Goal: Task Accomplishment & Management: Complete application form

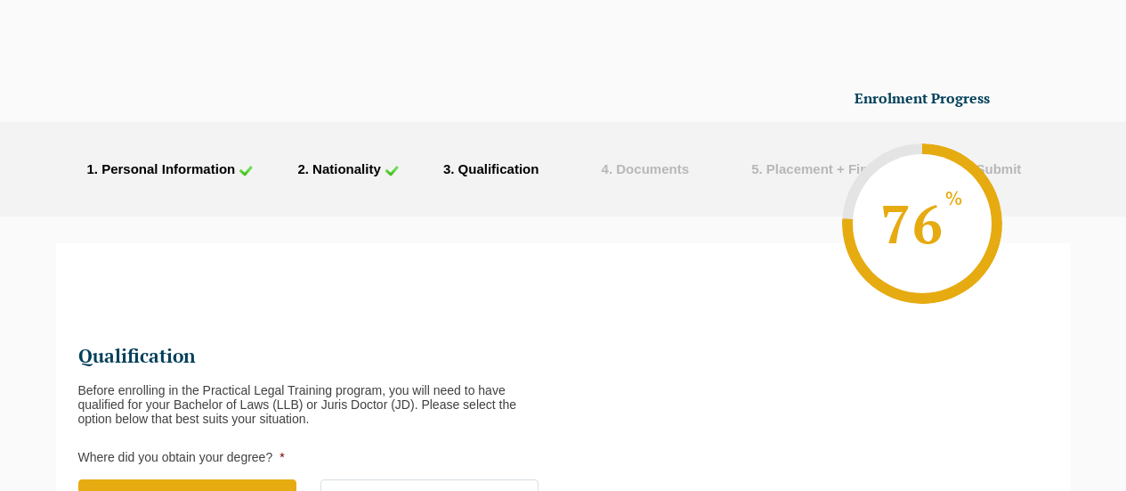
scroll to position [649, 0]
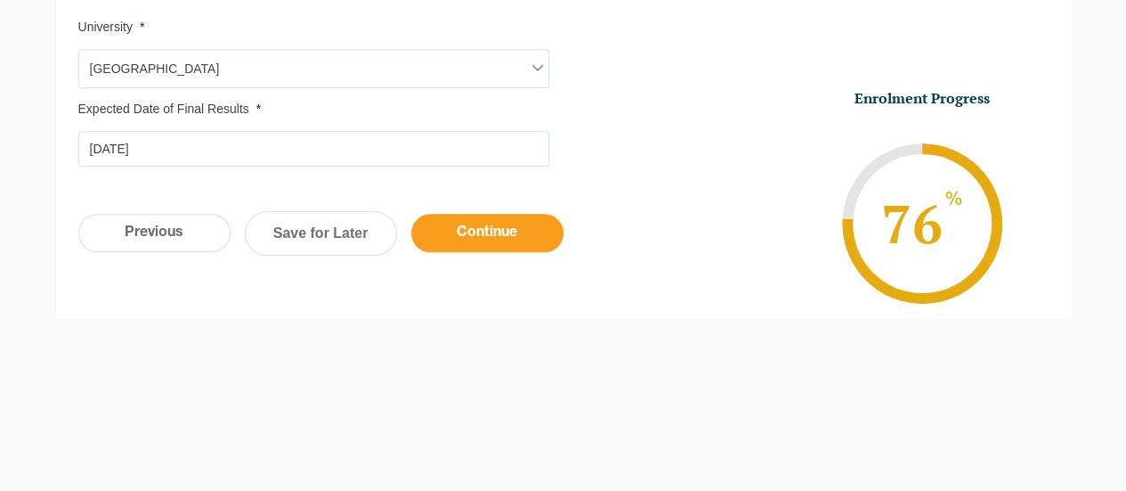
click at [540, 247] on input "Continue" at bounding box center [487, 233] width 152 height 38
click at [504, 233] on input "Continue" at bounding box center [487, 233] width 152 height 38
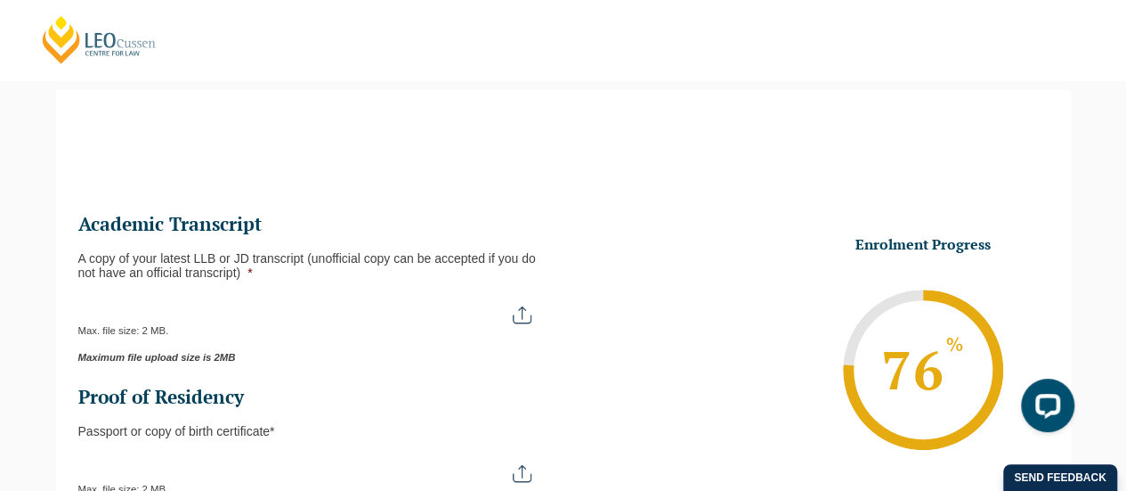
scroll to position [0, 0]
click at [599, 111] on button "Cancel" at bounding box center [625, 115] width 93 height 45
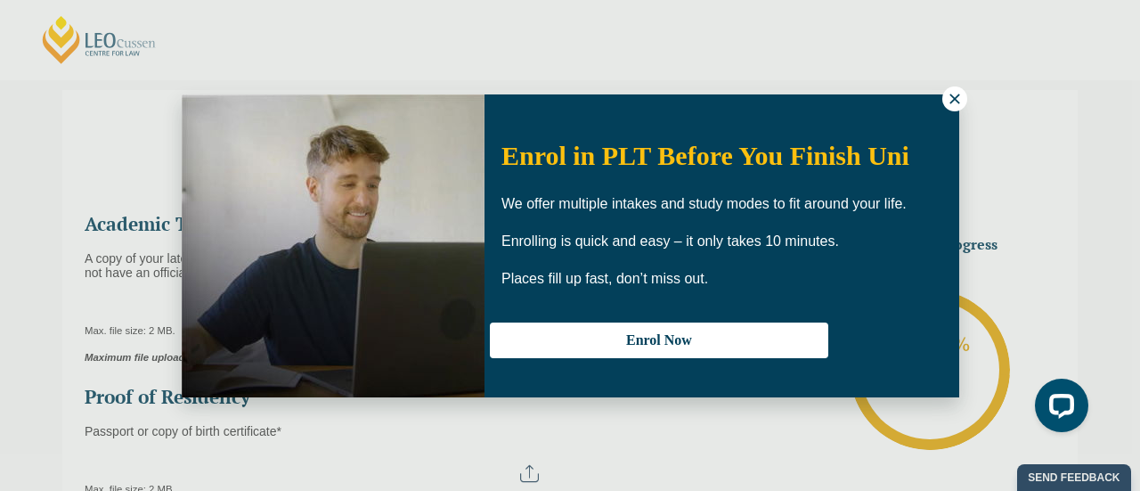
click at [944, 95] on button at bounding box center [954, 98] width 25 height 25
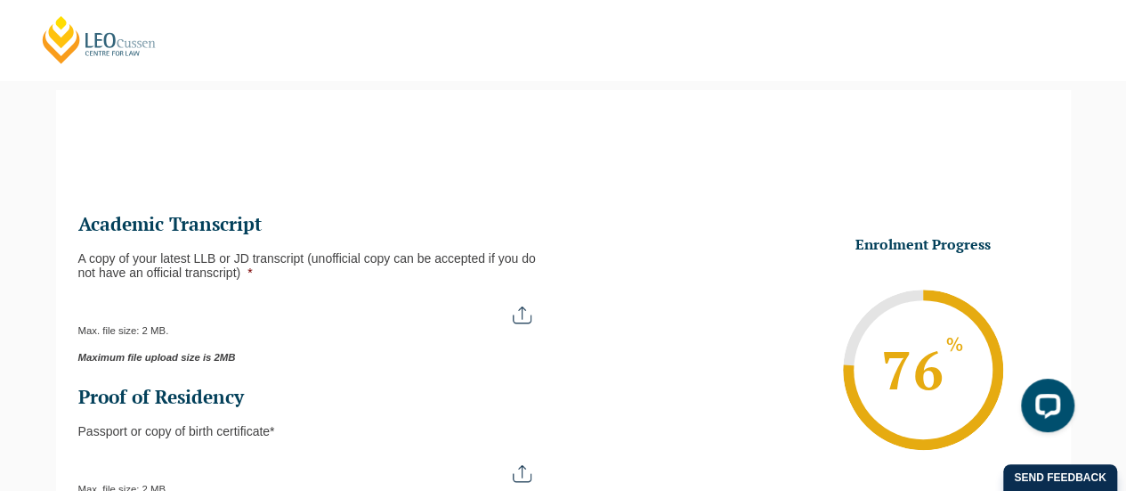
click at [527, 319] on input "A copy of your latest LLB or JD transcript (unofficial copy can be accepted if …" at bounding box center [313, 308] width 471 height 30
type input "C:\fakepath\Unofficial Academic Record [PERSON_NAME].pdf"
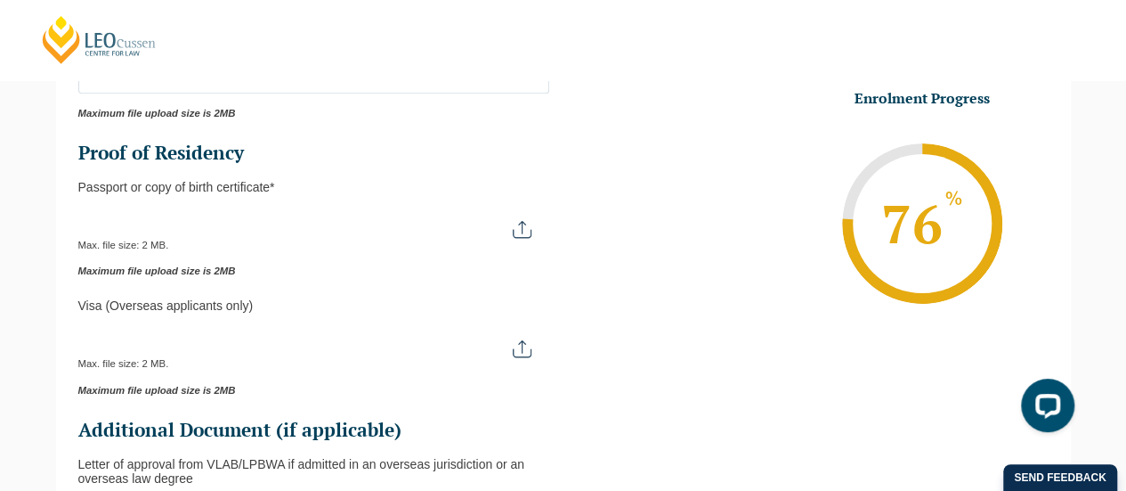
scroll to position [397, 0]
click at [529, 238] on div "Max. file size: 2 MB." at bounding box center [313, 229] width 471 height 45
click at [526, 229] on input "Passport or Copy of Birth Certificate *" at bounding box center [313, 222] width 471 height 30
type input "C:\fakepath\[PERSON_NAME] Passport.pdf"
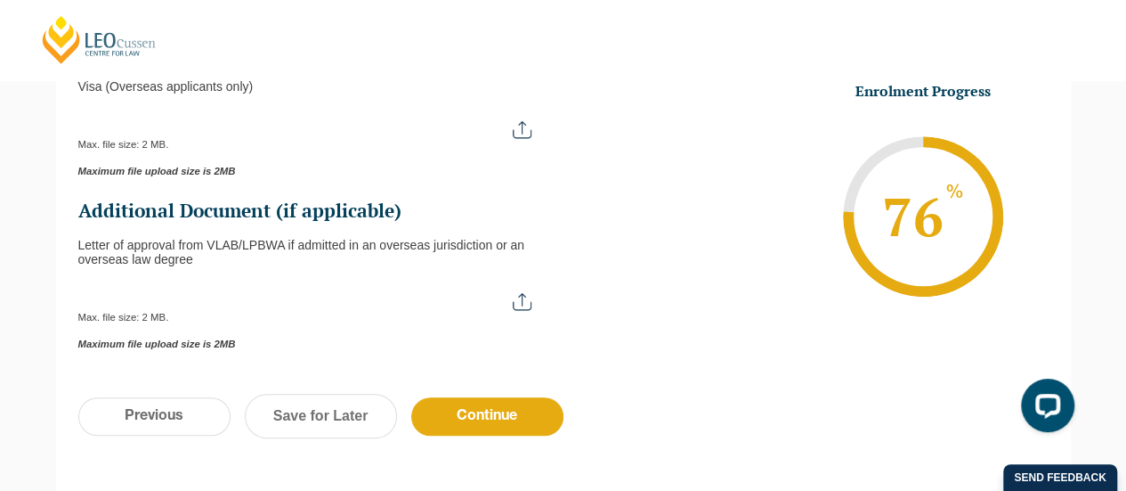
scroll to position [680, 0]
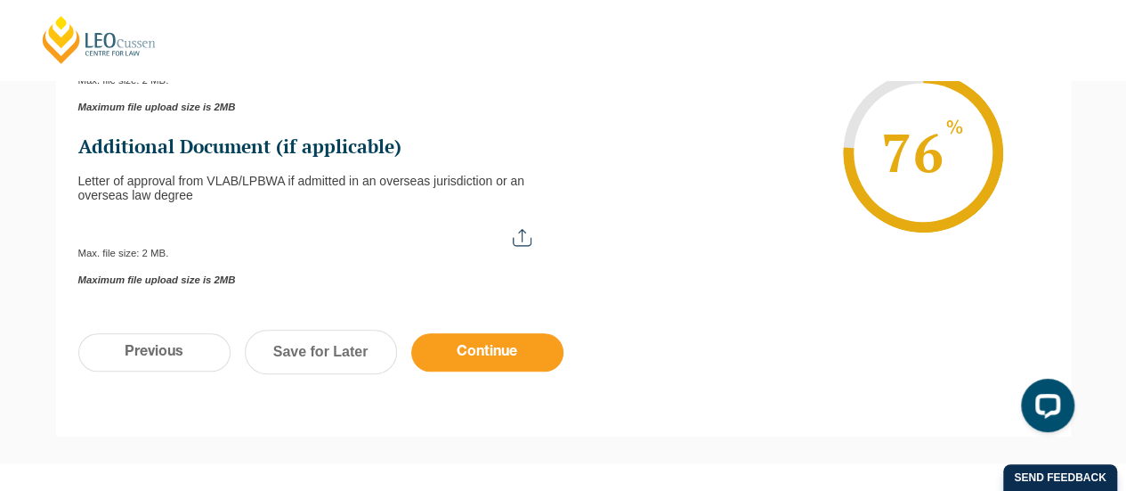
click at [458, 343] on input "Continue" at bounding box center [487, 352] width 152 height 38
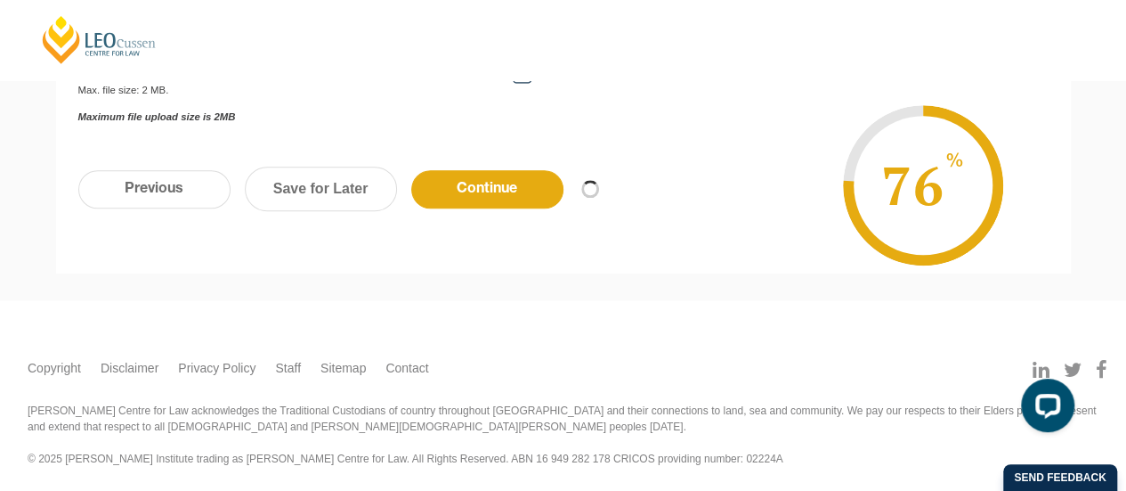
scroll to position [841, 0]
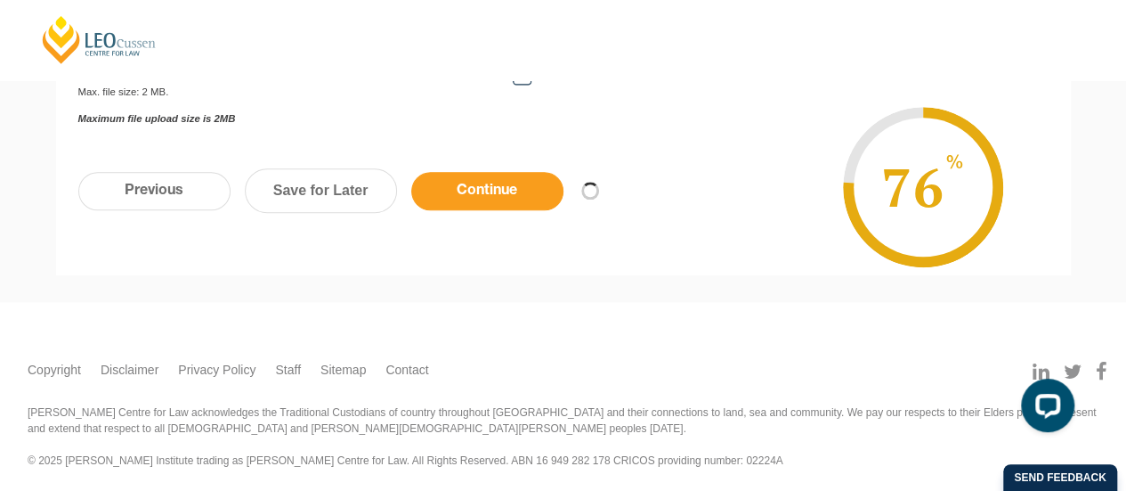
click at [523, 183] on input "Continue" at bounding box center [487, 191] width 152 height 38
click at [329, 182] on link "Save for Later" at bounding box center [321, 190] width 152 height 45
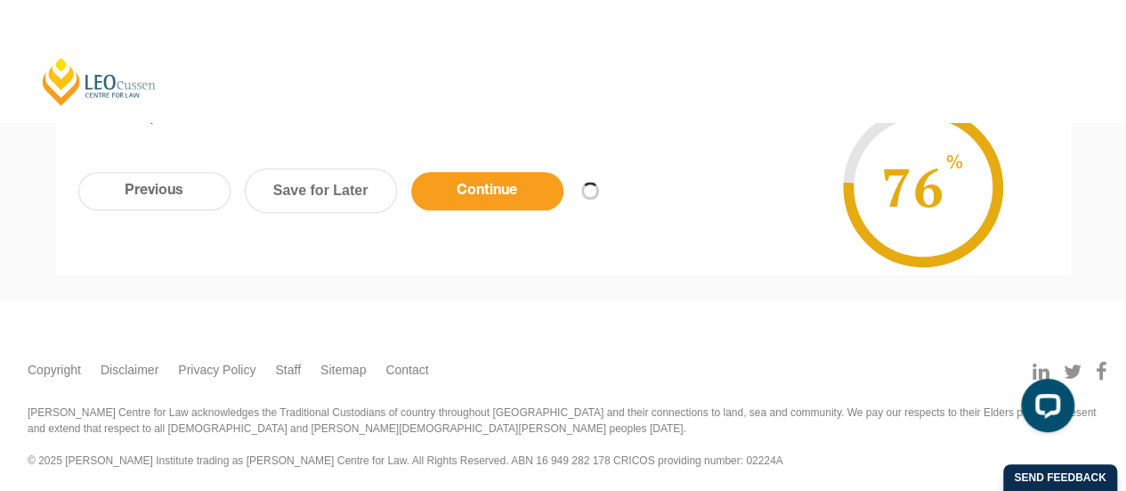
click at [482, 191] on input "Continue" at bounding box center [487, 191] width 152 height 38
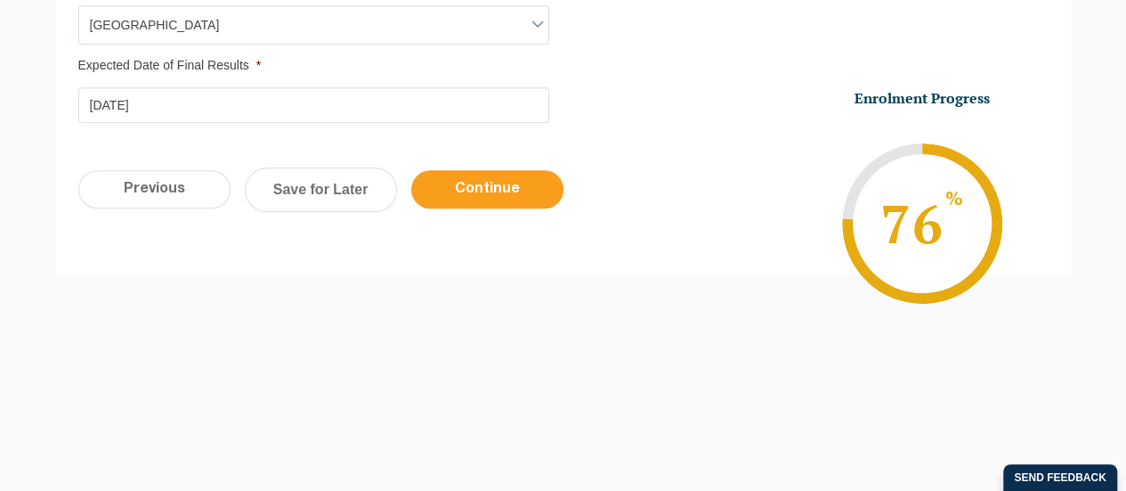
click at [495, 172] on input "Continue" at bounding box center [487, 189] width 152 height 38
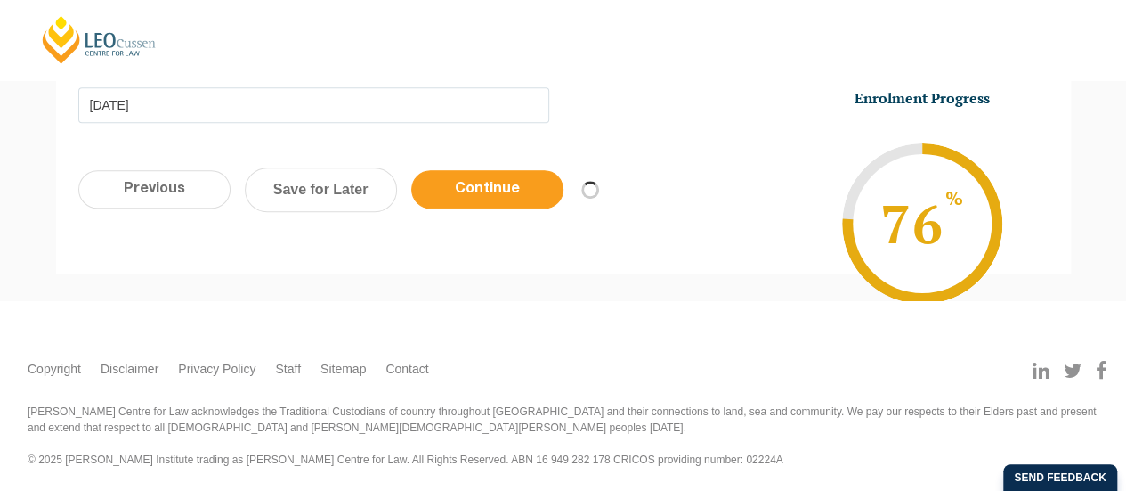
click at [499, 183] on input "Continue" at bounding box center [487, 189] width 152 height 38
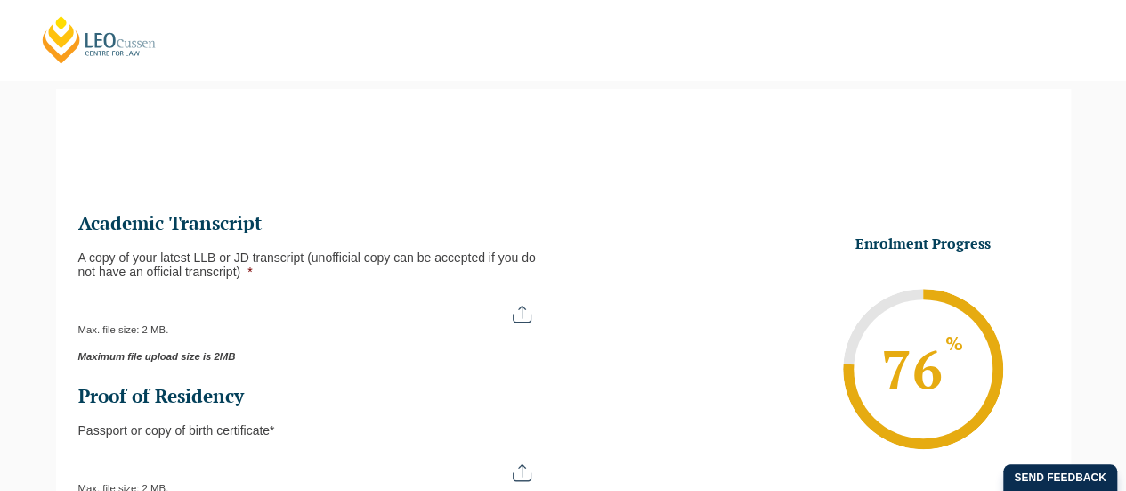
scroll to position [210, 0]
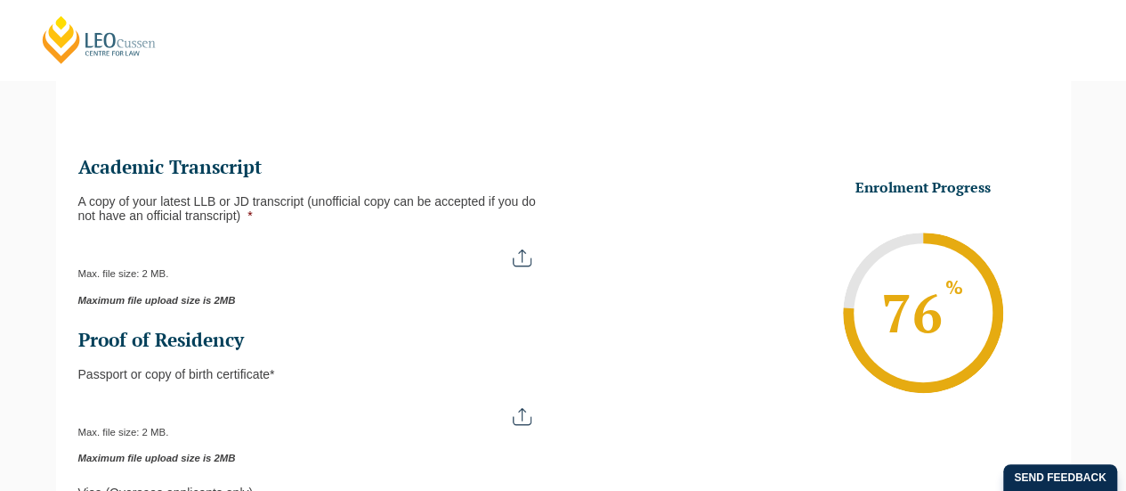
click at [522, 259] on input "A copy of your latest LLB or JD transcript (unofficial copy can be accepted if …" at bounding box center [313, 251] width 471 height 30
type input "C:\fakepath\Unofficial Academic Record [PERSON_NAME].pdf"
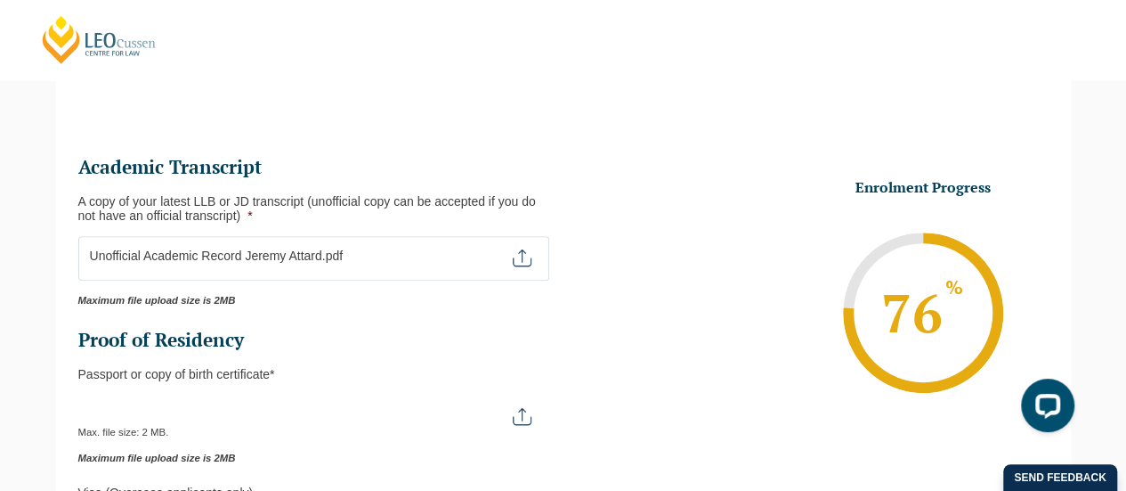
click at [516, 424] on div "Max. file size: 2 MB." at bounding box center [313, 416] width 471 height 45
click at [517, 412] on input "Passport or Copy of Birth Certificate *" at bounding box center [313, 409] width 471 height 30
type input "C:\fakepath\[PERSON_NAME] Passport.pdf"
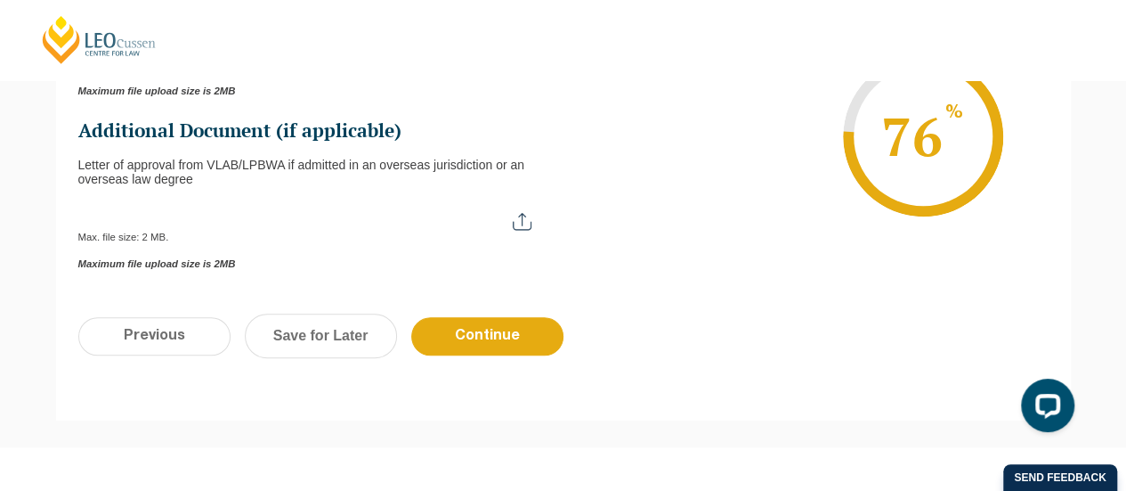
scroll to position [697, 0]
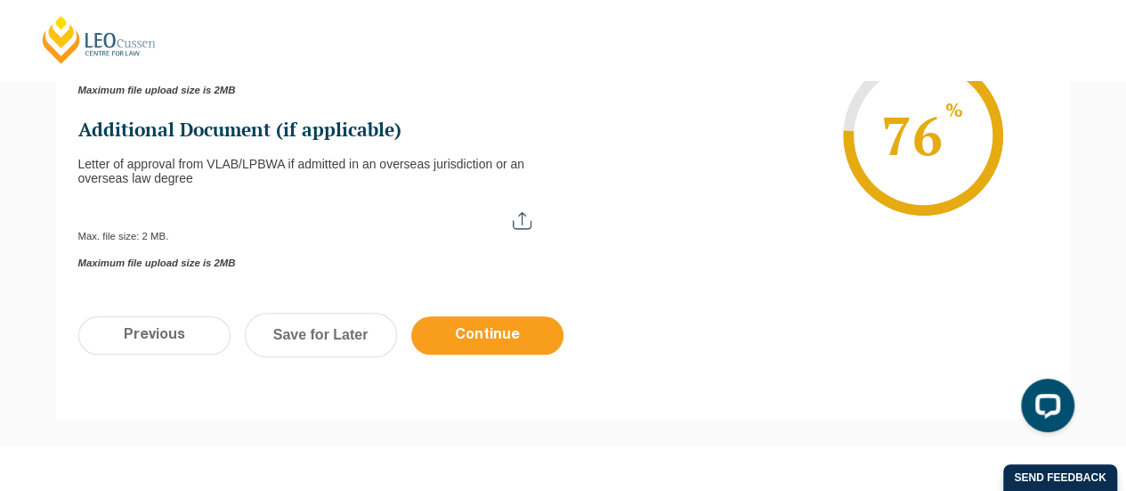
click at [519, 339] on input "Continue" at bounding box center [487, 335] width 152 height 38
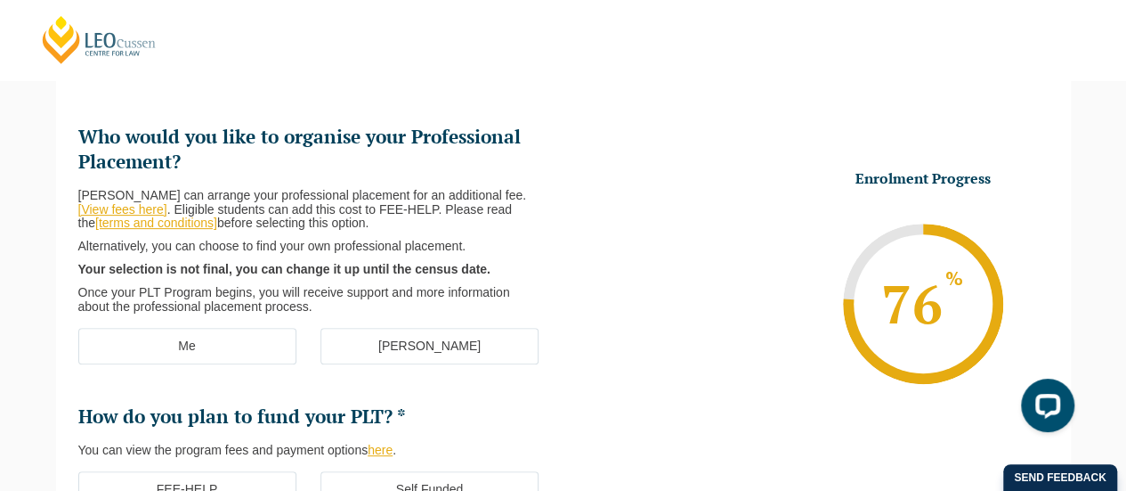
scroll to position [221, 0]
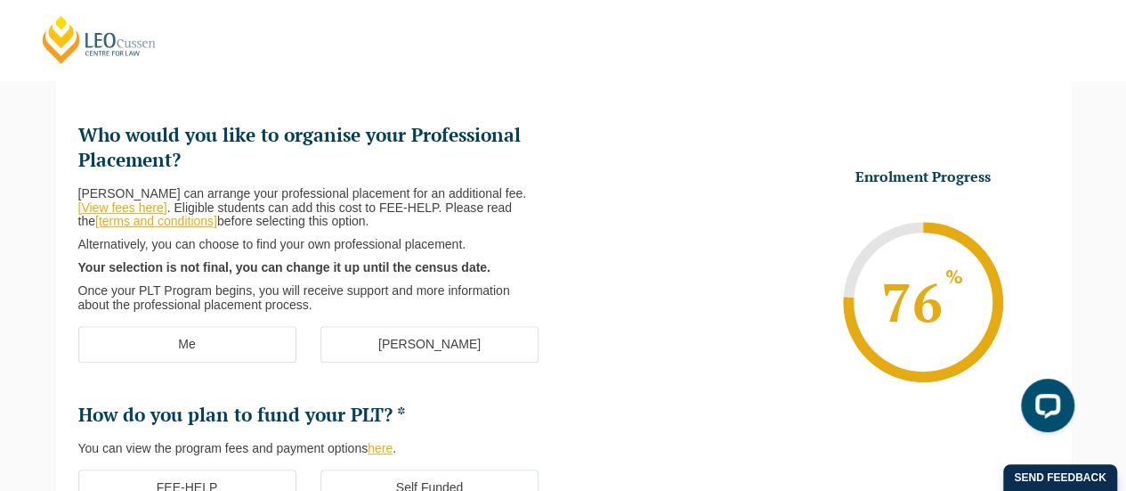
click at [446, 337] on label "[PERSON_NAME]" at bounding box center [429, 344] width 218 height 37
click at [0, 0] on input "[PERSON_NAME]" at bounding box center [0, 0] width 0 height 0
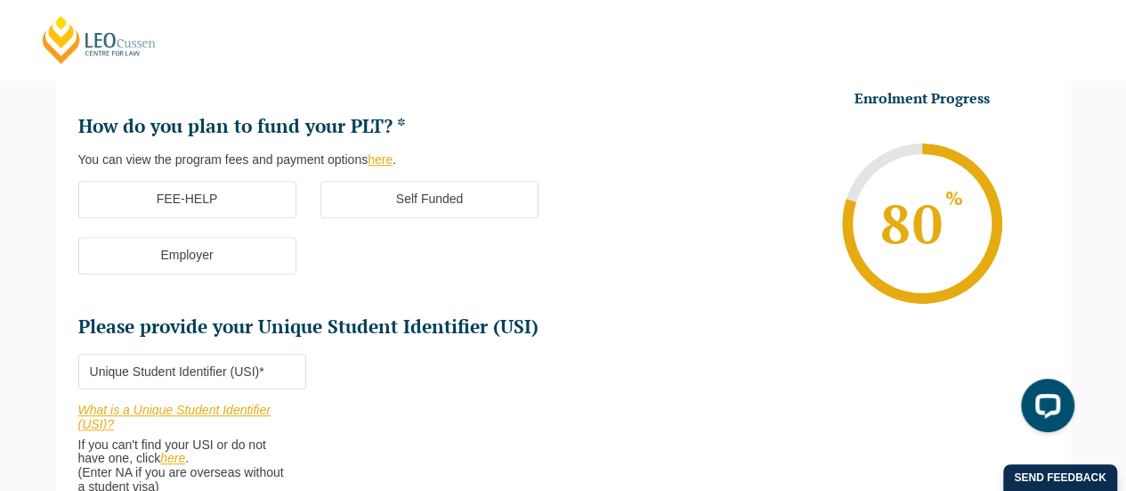
scroll to position [511, 0]
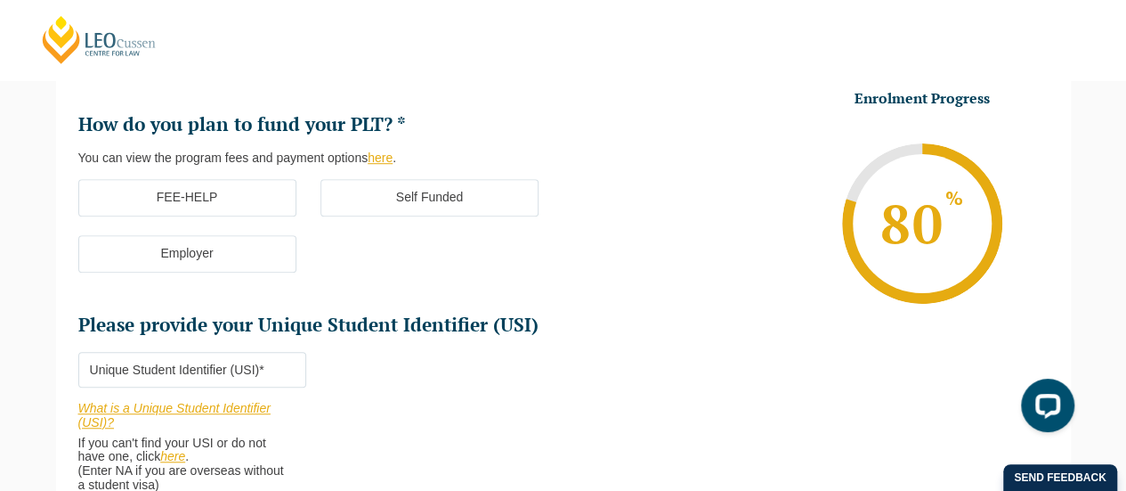
click at [227, 197] on label "FEE-HELP" at bounding box center [187, 197] width 218 height 37
click at [0, 0] on input "FEE-HELP" at bounding box center [0, 0] width 0 height 0
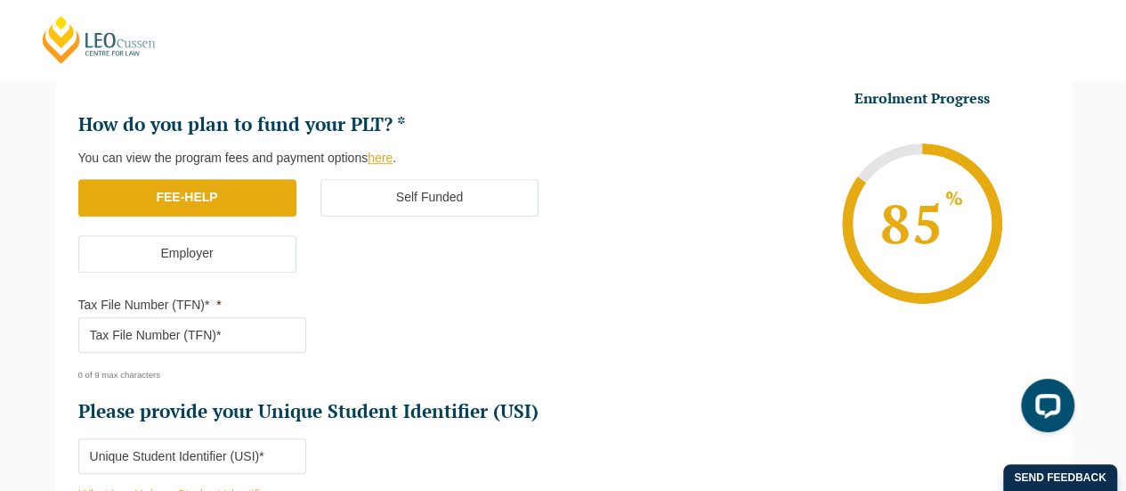
click at [224, 314] on li "Tax File Number (TFN)* * 0 of 9 max characters" at bounding box center [199, 338] width 243 height 84
drag, startPoint x: 224, startPoint y: 314, endPoint x: 226, endPoint y: 324, distance: 10.0
click at [224, 314] on li "Tax File Number (TFN)* * 0 of 9 max characters" at bounding box center [199, 338] width 243 height 84
click at [228, 329] on input "Tax File Number (TFN)* *" at bounding box center [192, 335] width 229 height 36
click at [236, 339] on input "Tax File Number (TFN)* *" at bounding box center [192, 335] width 229 height 36
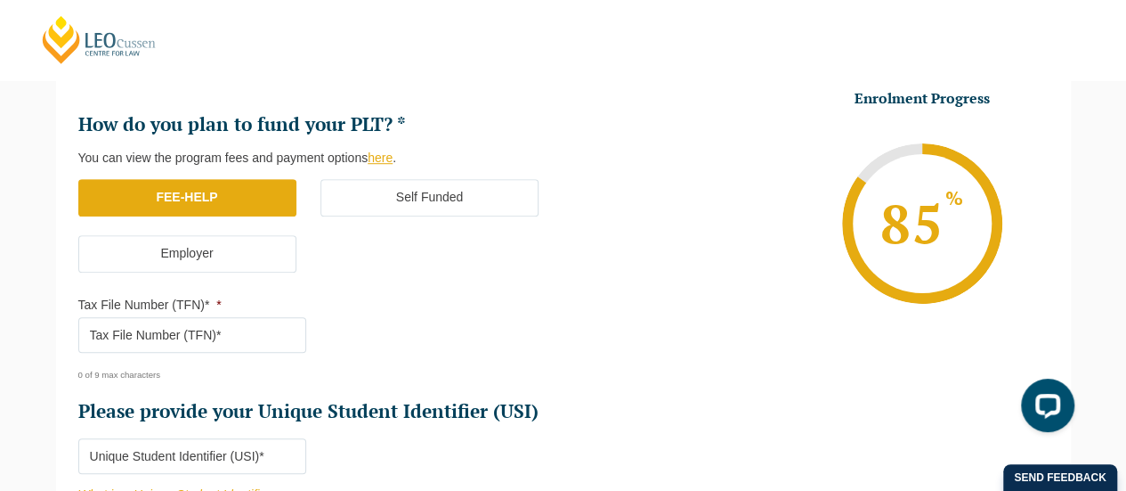
click at [357, 363] on ul "Who would you like to organise your Professional Placement? Leo Cussen can arra…" at bounding box center [320, 128] width 485 height 591
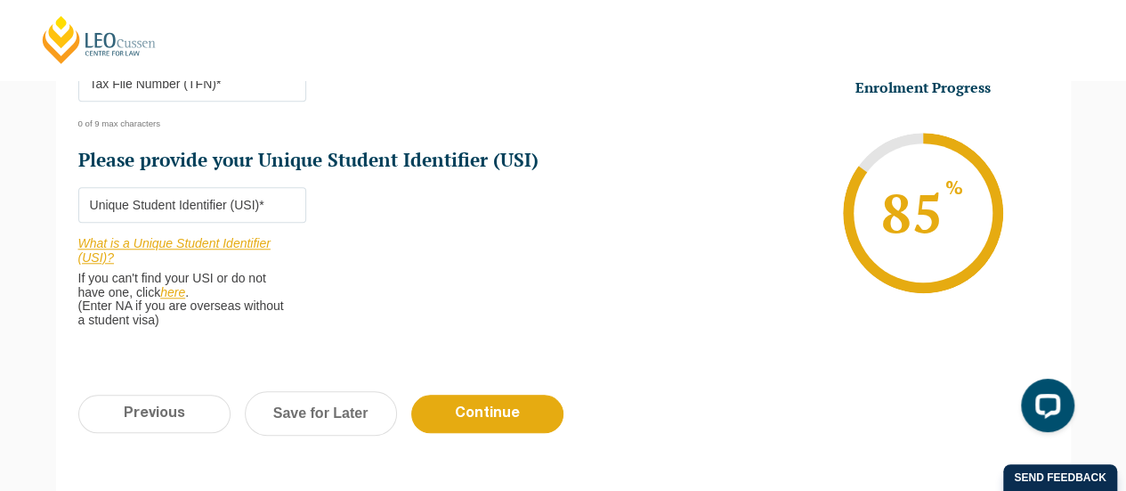
scroll to position [771, 0]
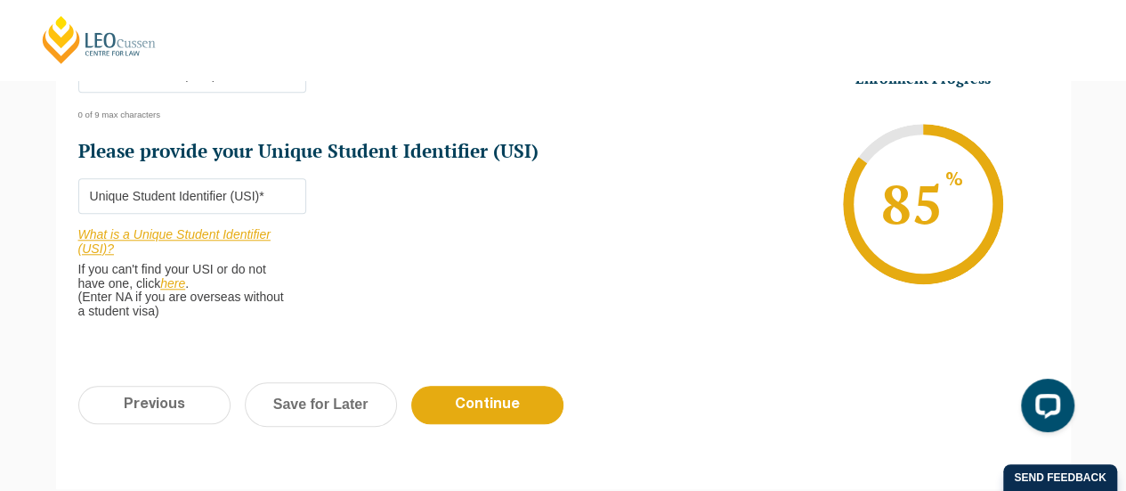
click at [191, 278] on span "If you can't find your USI or do not have one, click here ." at bounding box center [185, 273] width 215 height 35
click at [164, 279] on link "here" at bounding box center [172, 283] width 25 height 14
click at [255, 189] on input "Please provide your Unique Student Identifier (USI) *" at bounding box center [192, 196] width 229 height 36
click at [271, 195] on input "Please provide your Unique Student Identifier (USI) *" at bounding box center [192, 196] width 229 height 36
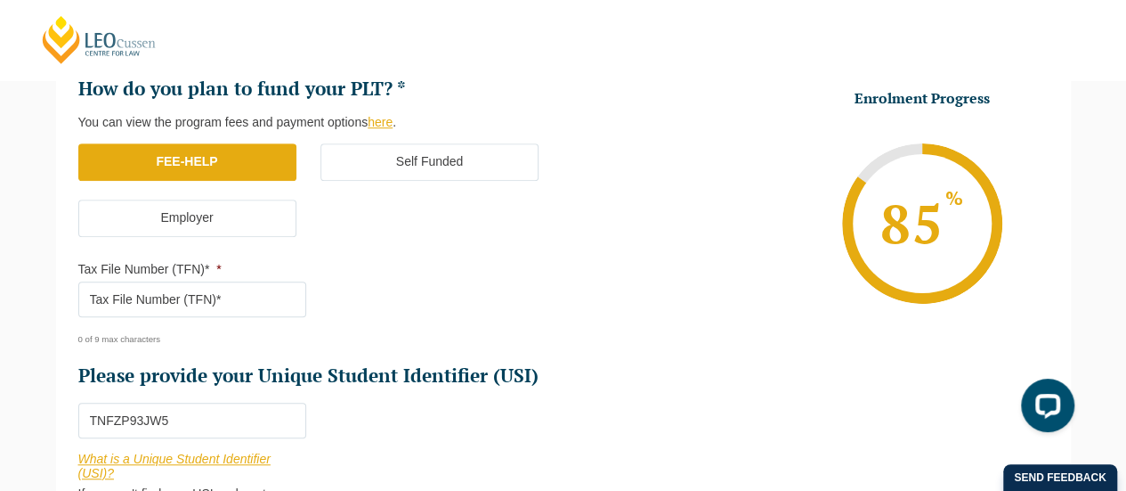
scroll to position [547, 0]
type input "TNFZP93JW5"
click at [190, 296] on input "Tax File Number (TFN)* *" at bounding box center [192, 299] width 229 height 36
paste input "438-393-2"
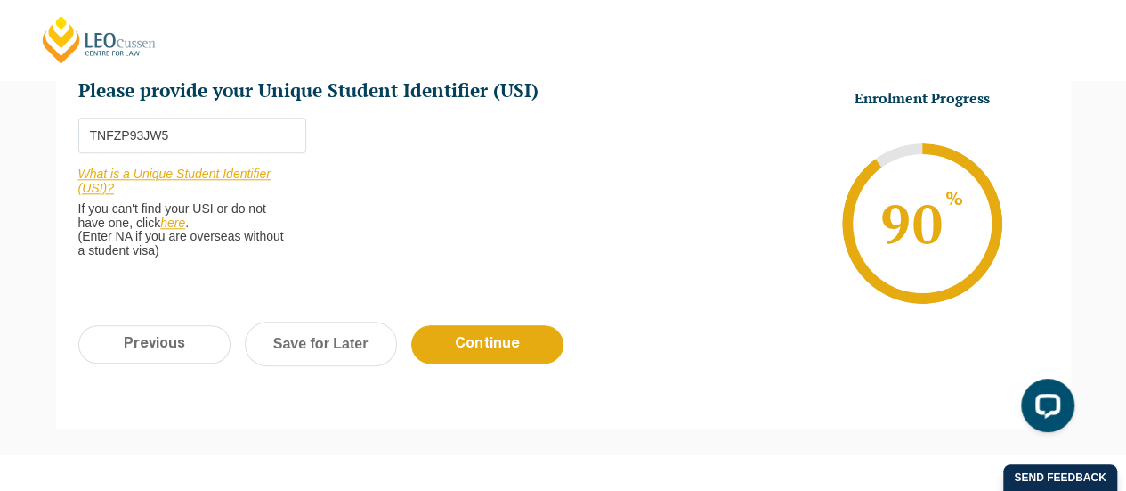
scroll to position [986, 0]
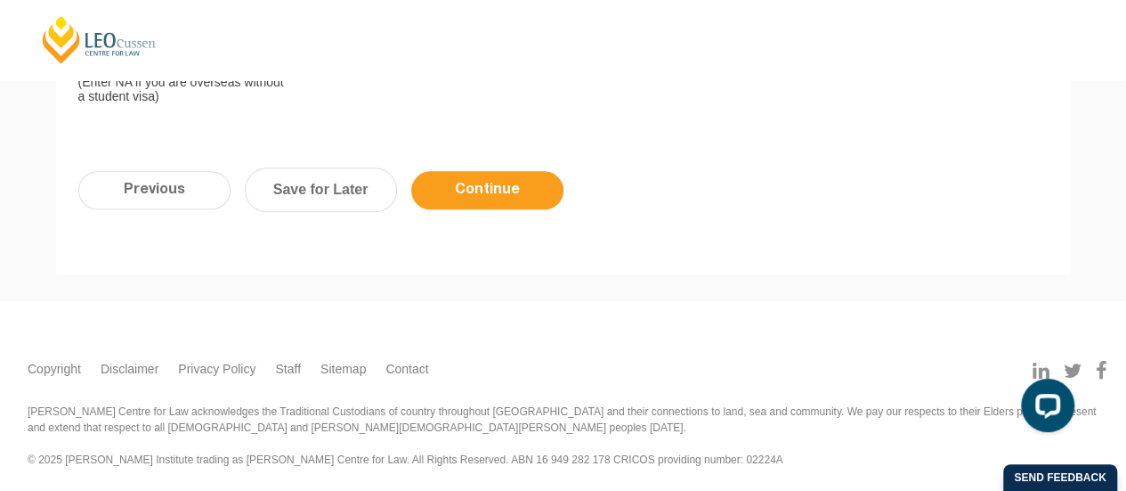
type input "438-393-2"
click at [538, 181] on input "Continue" at bounding box center [487, 190] width 152 height 38
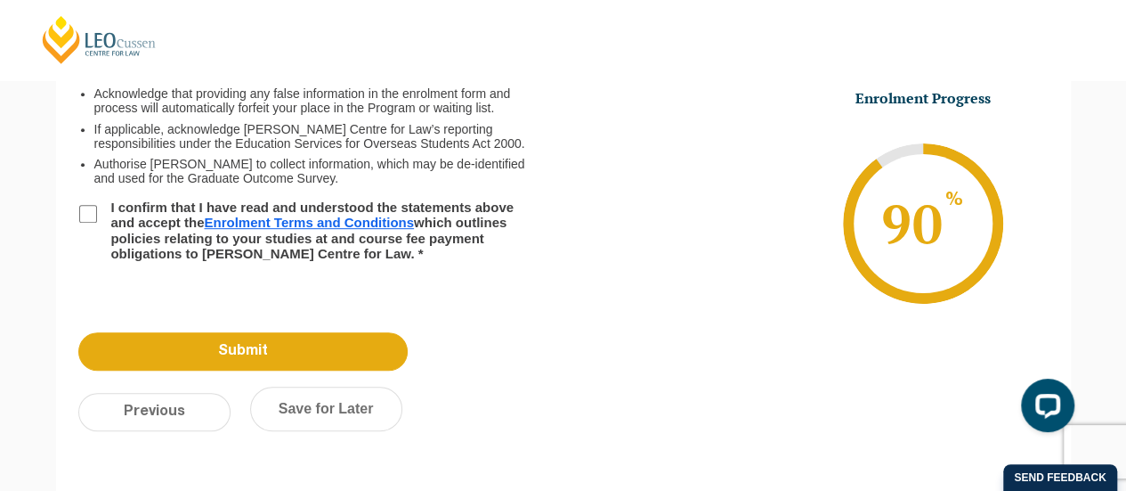
scroll to position [0, 0]
click at [93, 215] on input "I confirm that I have read and understood the statements above and accept the E…" at bounding box center [88, 214] width 18 height 18
checkbox input "true"
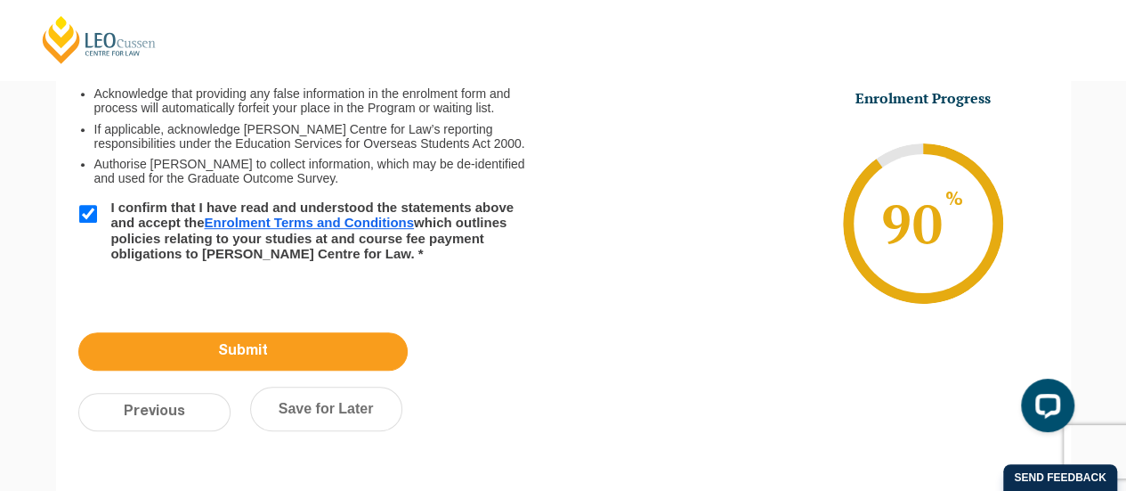
click at [271, 339] on input "Submit" at bounding box center [242, 351] width 329 height 38
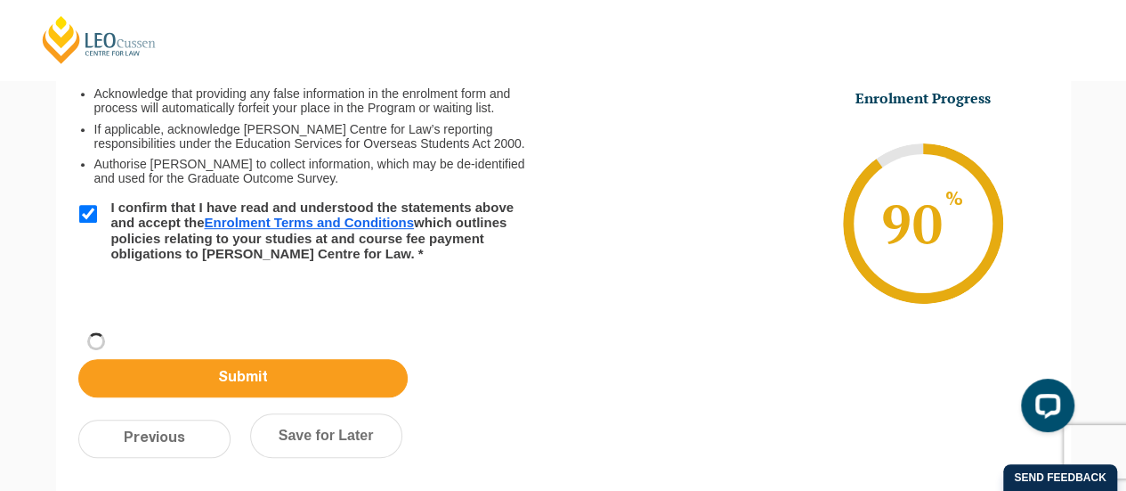
select select "Blended Full Time Learning"
select select "VIC"
select select
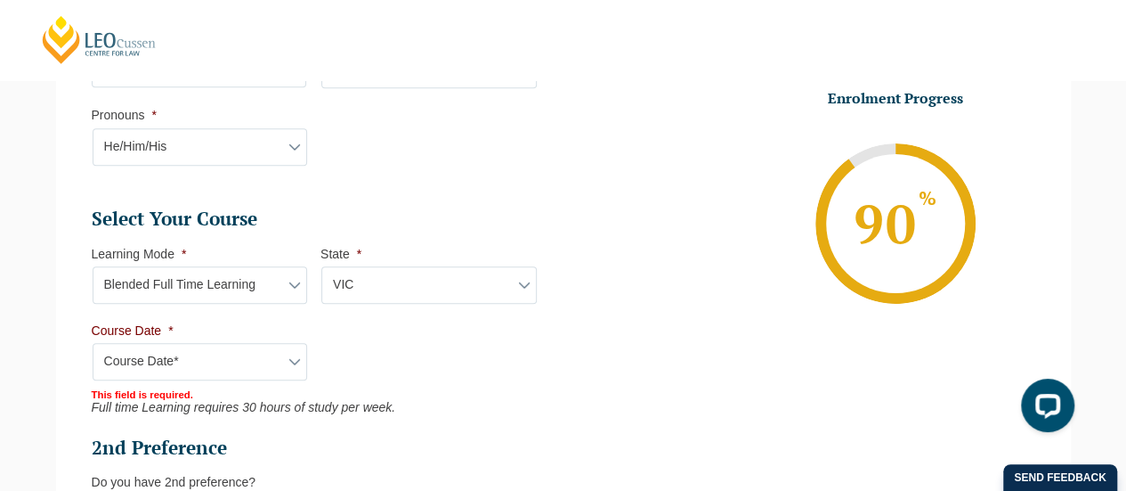
scroll to position [774, 0]
click at [264, 345] on select "Course Date* December 2025 (08-Dec-2025 to 16-May-2026) January 2026 (27-Jan-20…" at bounding box center [200, 360] width 215 height 37
select select "[DATE] ([DATE] to [DATE])"
click at [93, 342] on select "Course Date* December 2025 (08-Dec-2025 to 16-May-2026) January 2026 (27-Jan-20…" at bounding box center [200, 360] width 215 height 37
type input "Intake 11 December 2025 FT"
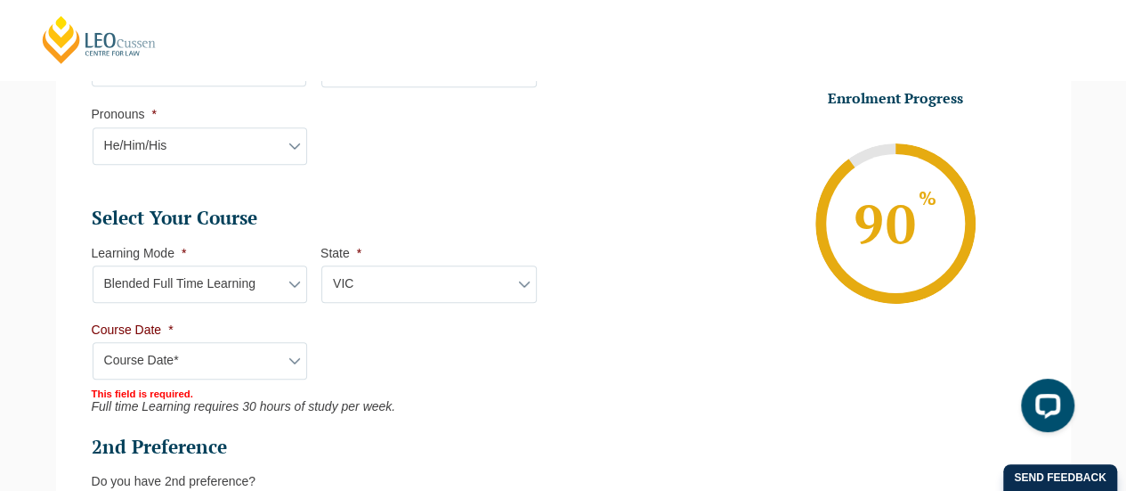
type input "Practical Legal Training ([GEOGRAPHIC_DATA])"
select select "VIC PLT (DEC) 2025 Full Time Blended"
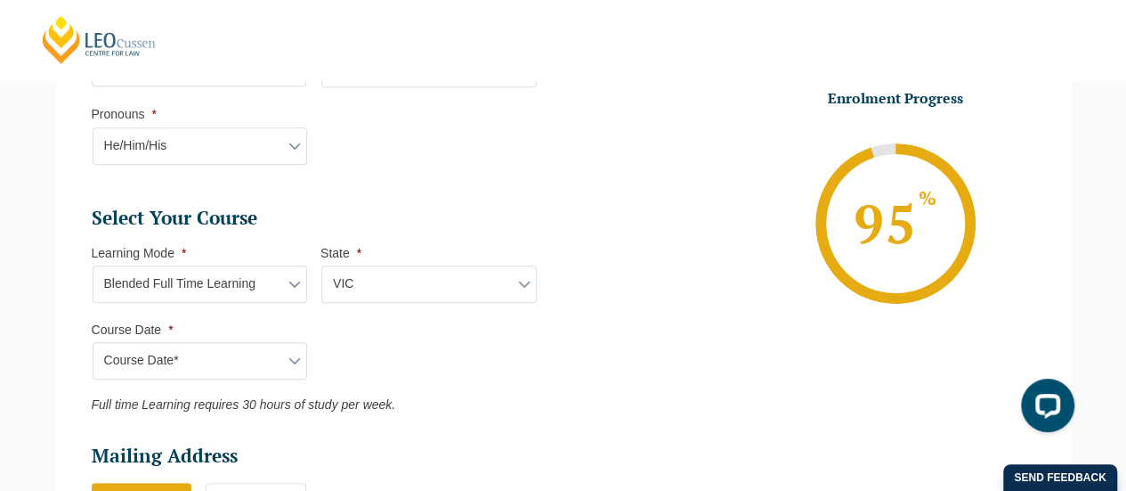
click at [244, 352] on select "Course Date* December 2025 (08-Dec-2025 to 16-May-2026) January 2026 (27-Jan-20…" at bounding box center [200, 360] width 215 height 37
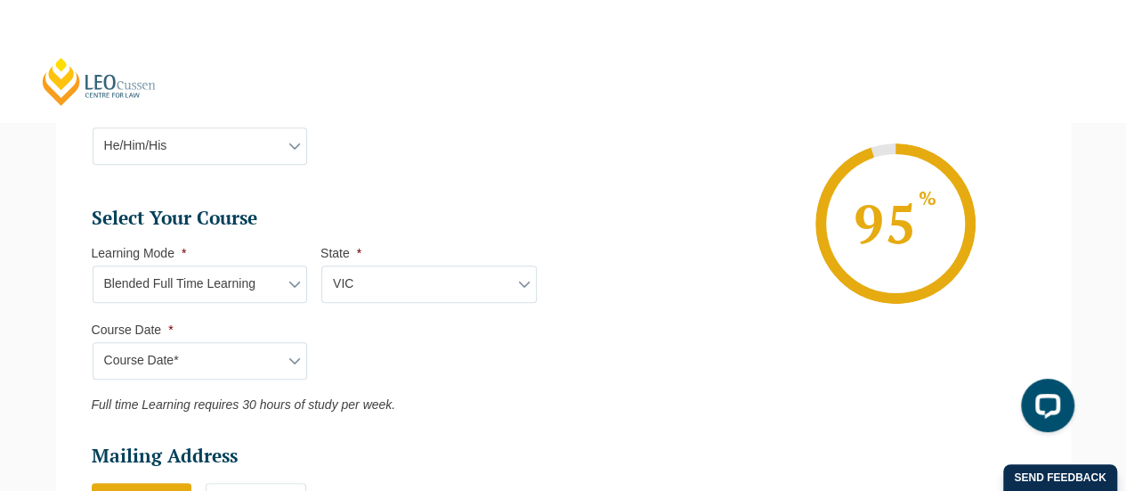
click at [515, 99] on header "Leo Cussen Centre for Law Search here Practical Legal Training Our Practical Le…" at bounding box center [563, 61] width 1126 height 122
click at [272, 268] on select "Learning Mode* Online Full Time Learning Online Part Time Learning Blended Full…" at bounding box center [200, 283] width 215 height 37
select select "Online Full Time Learning"
click at [93, 265] on select "Learning Mode* Online Full Time Learning Online Part Time Learning Blended Full…" at bounding box center [200, 283] width 215 height 37
select select
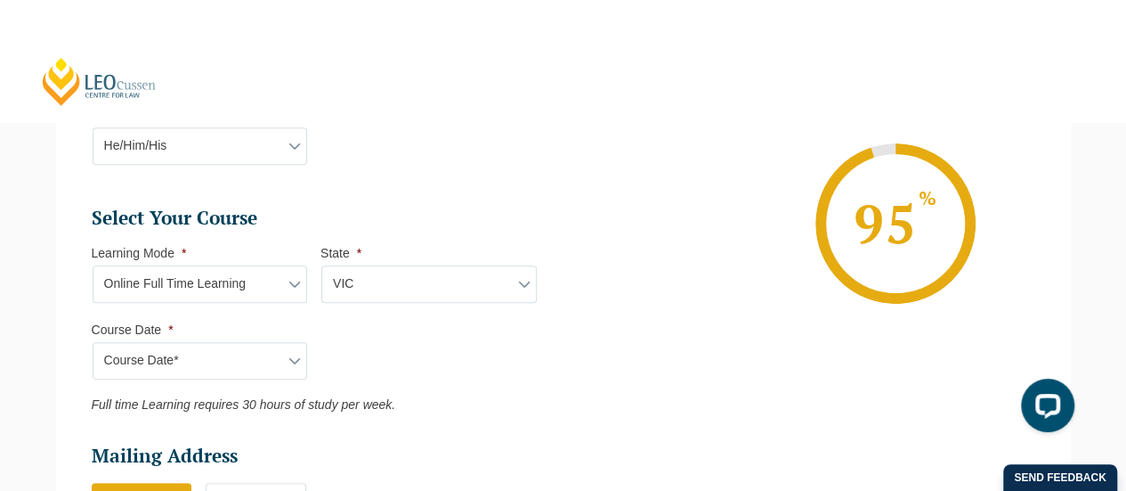
select select
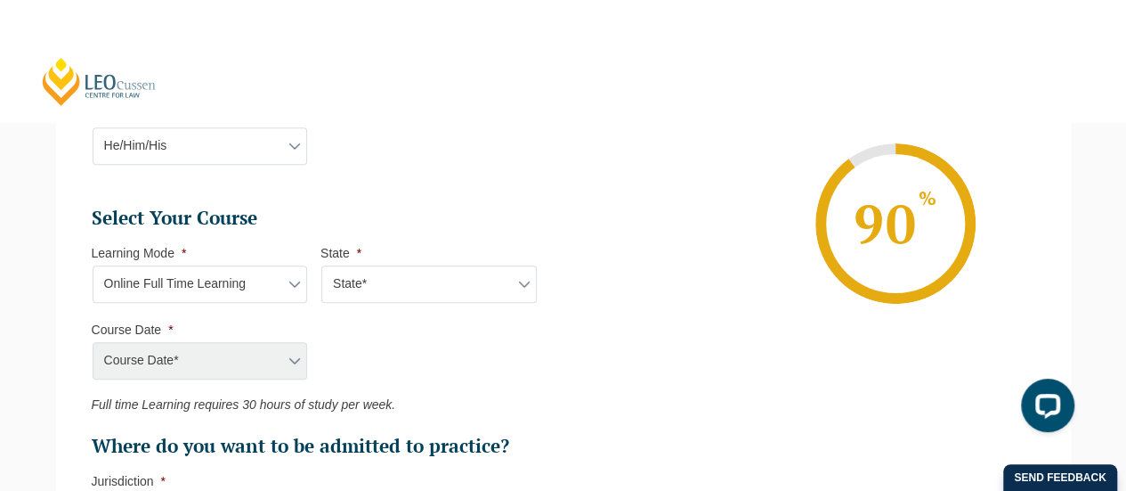
click at [205, 353] on div "Course Date* December 2025 (08-Dec-2025 to 16-May-2026) January 2026 (27-Jan-20…" at bounding box center [199, 360] width 215 height 37
click at [383, 265] on select "State* National (ACT/NSW, VIC, QLD, SA, WA)" at bounding box center [428, 283] width 215 height 37
select select "National ([GEOGRAPHIC_DATA]/[GEOGRAPHIC_DATA], [GEOGRAPHIC_DATA], [GEOGRAPHIC_D…"
click at [321, 265] on select "State* National (ACT/NSW, VIC, QLD, SA, WA)" at bounding box center [428, 283] width 215 height 37
click at [253, 359] on select "Course Date* December 2025 (08-Dec-2025 to 16-May-2026) January 2026 (27-Jan-20…" at bounding box center [200, 360] width 215 height 37
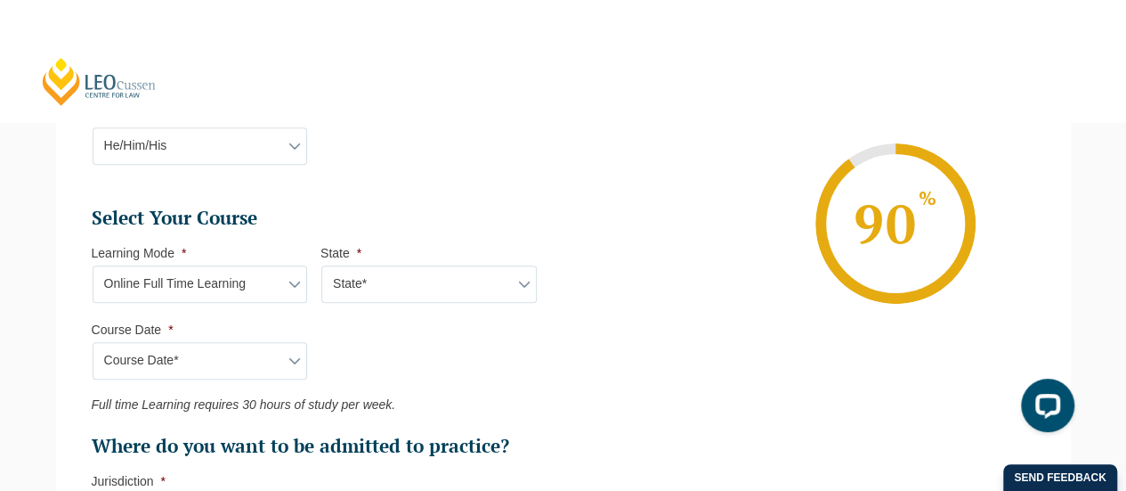
click at [437, 345] on ul "Select Your Course This field is hidden when viewing the form Only for Flinder …" at bounding box center [321, 332] width 458 height 253
click at [231, 286] on select "Learning Mode* Online Full Time Learning Online Part Time Learning Blended Full…" at bounding box center [200, 283] width 215 height 37
click at [93, 265] on select "Learning Mode* Online Full Time Learning Online Part Time Learning Blended Full…" at bounding box center [200, 283] width 215 height 37
click at [215, 287] on select "Learning Mode* Online Full Time Learning Online Part Time Learning Blended Full…" at bounding box center [200, 283] width 215 height 37
select select "Onsite Full Time Learning"
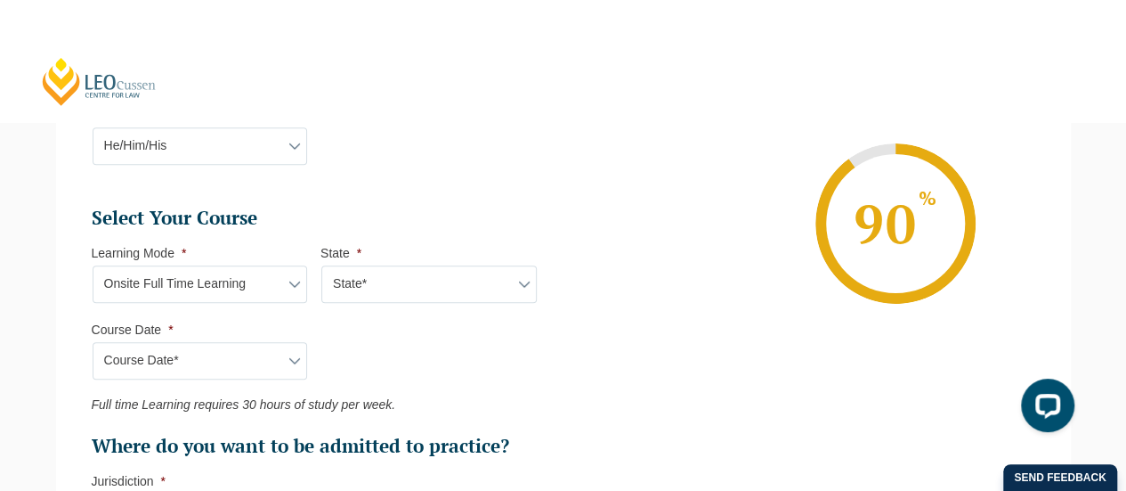
click at [93, 265] on select "Learning Mode* Online Full Time Learning Online Part Time Learning Blended Full…" at bounding box center [200, 283] width 215 height 37
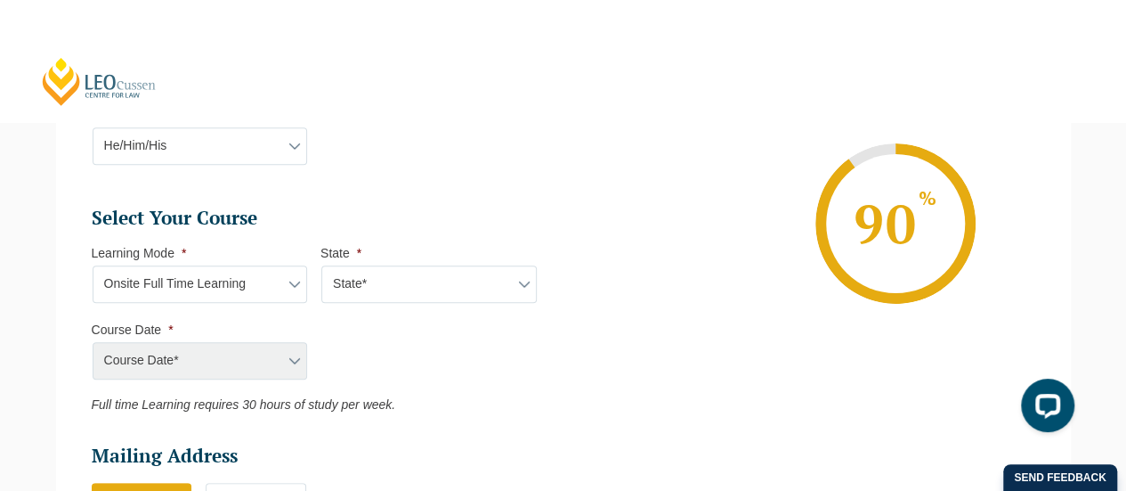
click at [361, 296] on select "State* VIC" at bounding box center [428, 283] width 215 height 37
select select "VIC"
click at [321, 265] on select "State* VIC" at bounding box center [428, 283] width 215 height 37
click at [274, 350] on select "Course Date* January 2026 (27-Jan-2026 to 12-Jun-2026) August 2026 (03-Aug-2026…" at bounding box center [200, 360] width 215 height 37
click at [222, 275] on select "Learning Mode* Online Full Time Learning Online Part Time Learning Blended Full…" at bounding box center [200, 283] width 215 height 37
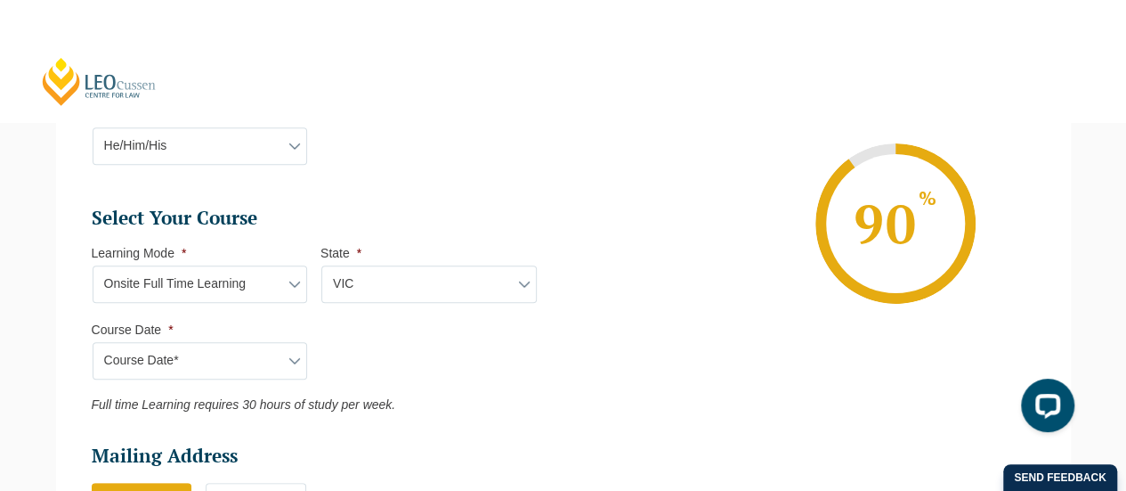
select select "Blended Full Time Learning"
click at [93, 265] on select "Learning Mode* Online Full Time Learning Online Part Time Learning Blended Full…" at bounding box center [200, 283] width 215 height 37
click at [355, 285] on select "State* ACT/NSW QLD SA VIC WA" at bounding box center [428, 283] width 215 height 37
select select "VIC"
click at [321, 265] on select "State* ACT/NSW QLD SA VIC WA" at bounding box center [428, 283] width 215 height 37
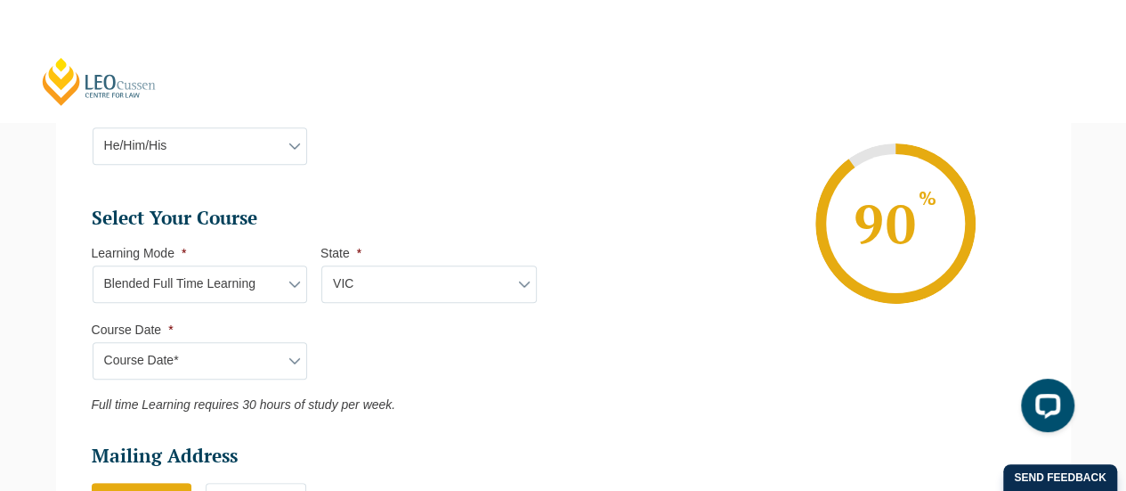
click at [259, 361] on select "Course Date* December 2025 (08-Dec-2025 to 16-May-2026) January 2026 (27-Jan-20…" at bounding box center [200, 360] width 215 height 37
select select "[DATE] ([DATE] to [DATE])"
click at [93, 342] on select "Course Date* December 2025 (08-Dec-2025 to 16-May-2026) January 2026 (27-Jan-20…" at bounding box center [200, 360] width 215 height 37
type input "Intake 11 December 2025 FT"
type input "Practical Legal Training ([GEOGRAPHIC_DATA])"
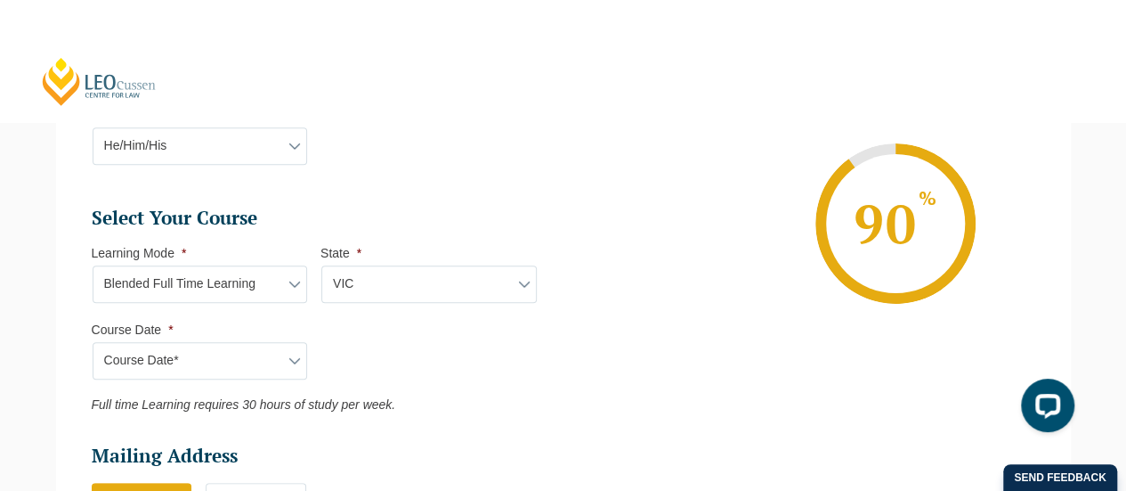
select select "VIC PLT (DEC) 2025 Full Time Blended"
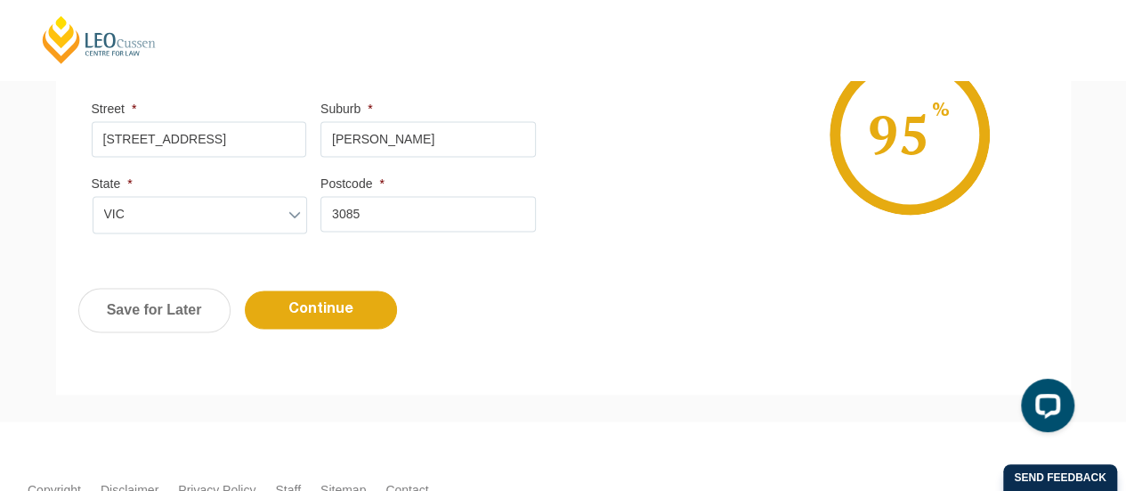
scroll to position [1334, 0]
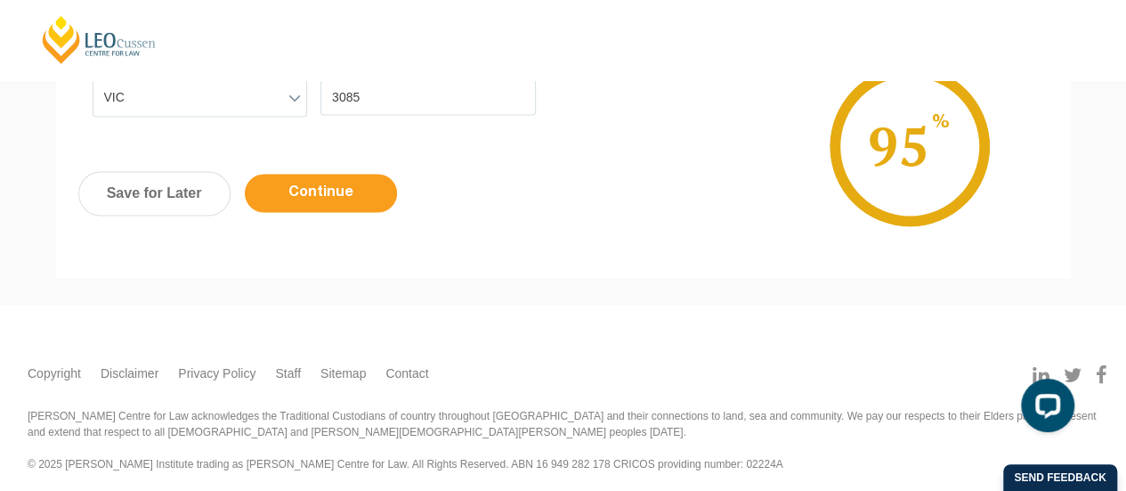
click at [347, 185] on input "Continue" at bounding box center [321, 193] width 152 height 38
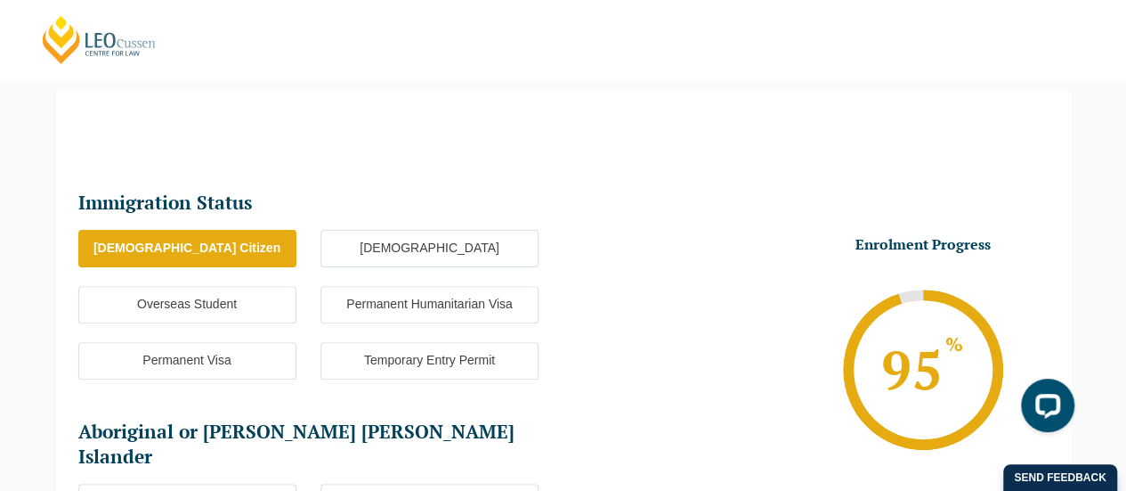
scroll to position [0, 0]
click at [515, 336] on ul "Australian Citizen New Zealand Citizen Overseas Student Permanent Humanitarian …" at bounding box center [320, 314] width 485 height 168
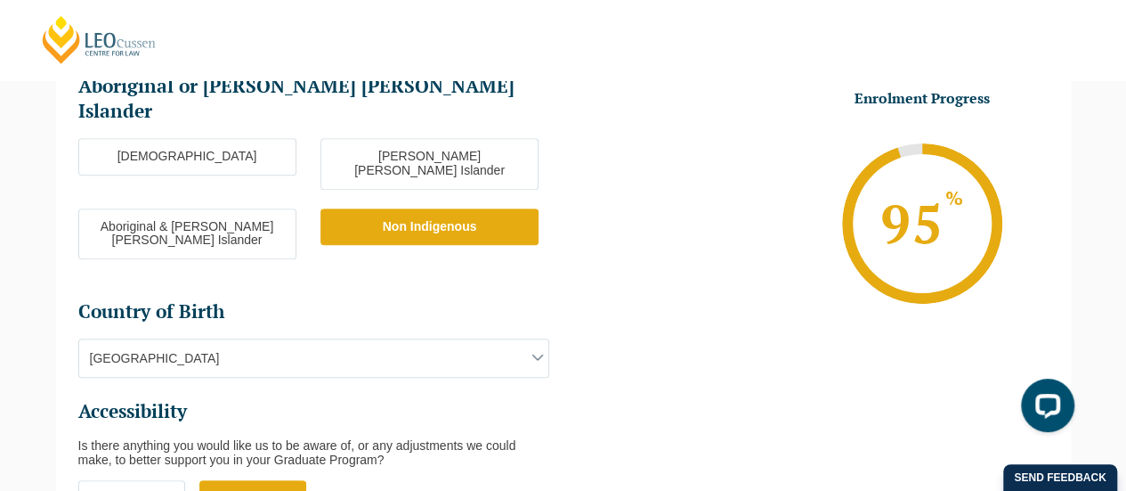
scroll to position [863, 0]
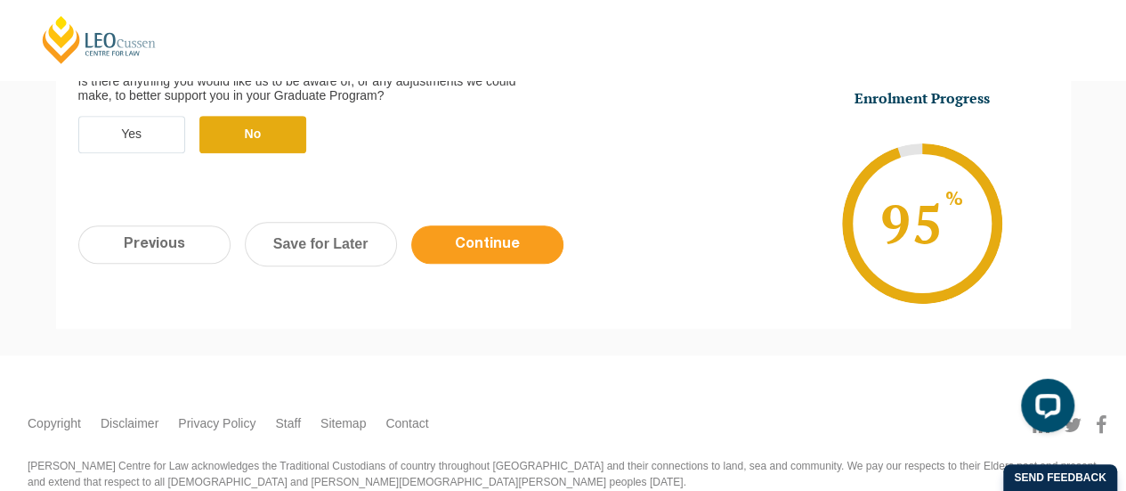
click at [512, 225] on input "Continue" at bounding box center [487, 244] width 152 height 38
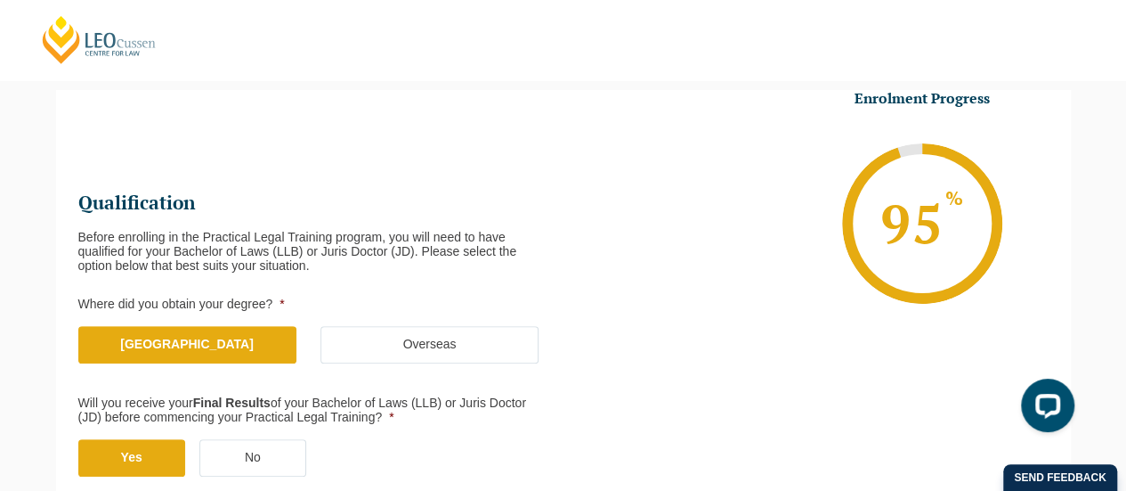
scroll to position [800, 0]
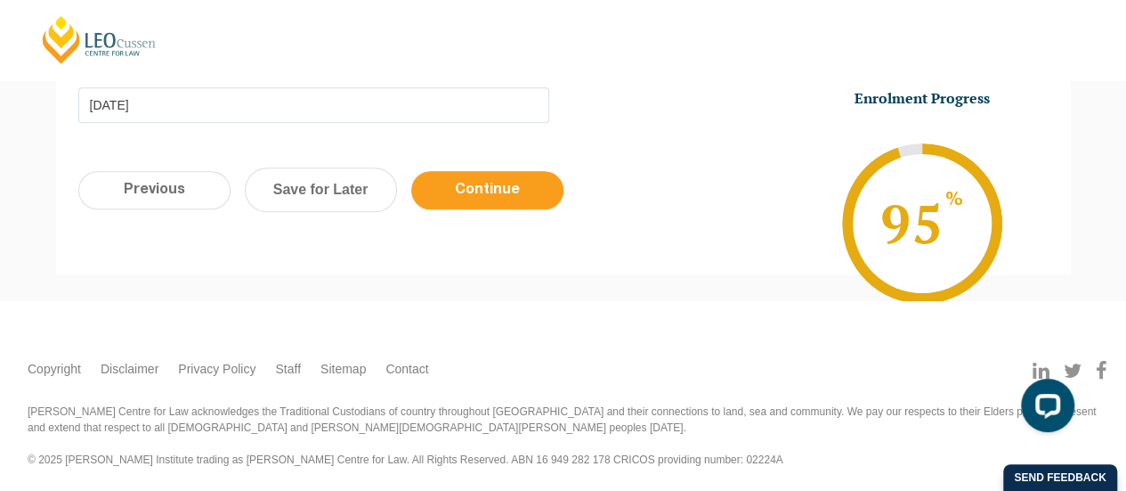
click at [505, 179] on input "Continue" at bounding box center [487, 190] width 152 height 38
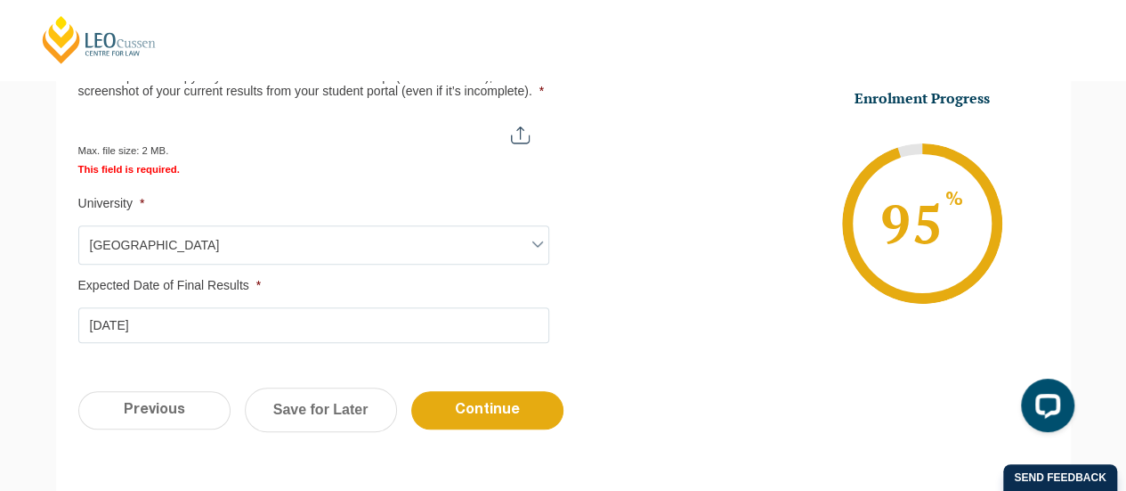
scroll to position [608, 0]
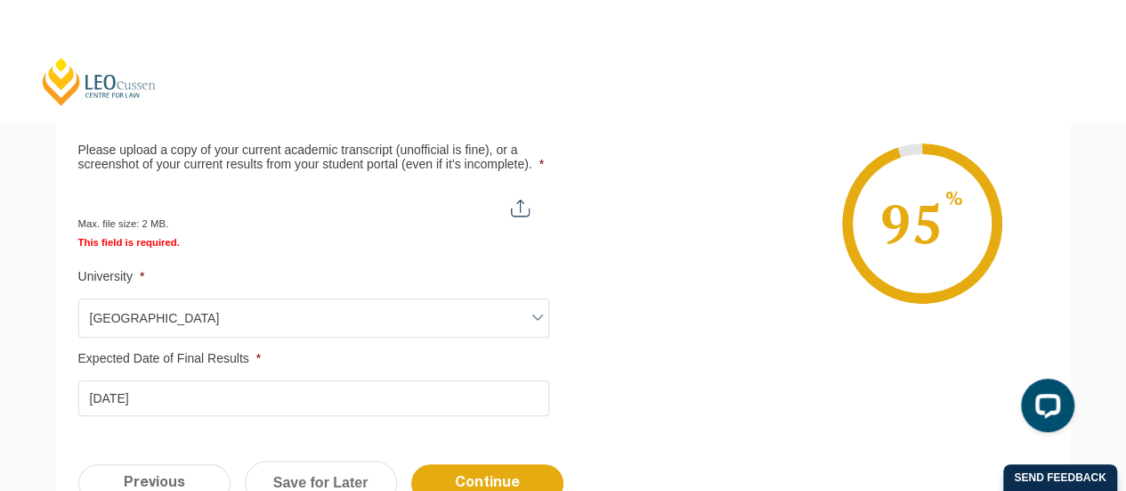
click at [520, 210] on input "Please upload a copy of your current academic transcript (unofficial is fine), …" at bounding box center [312, 201] width 469 height 30
type input "C:\fakepath\Unofficial Academic Record [PERSON_NAME].pdf"
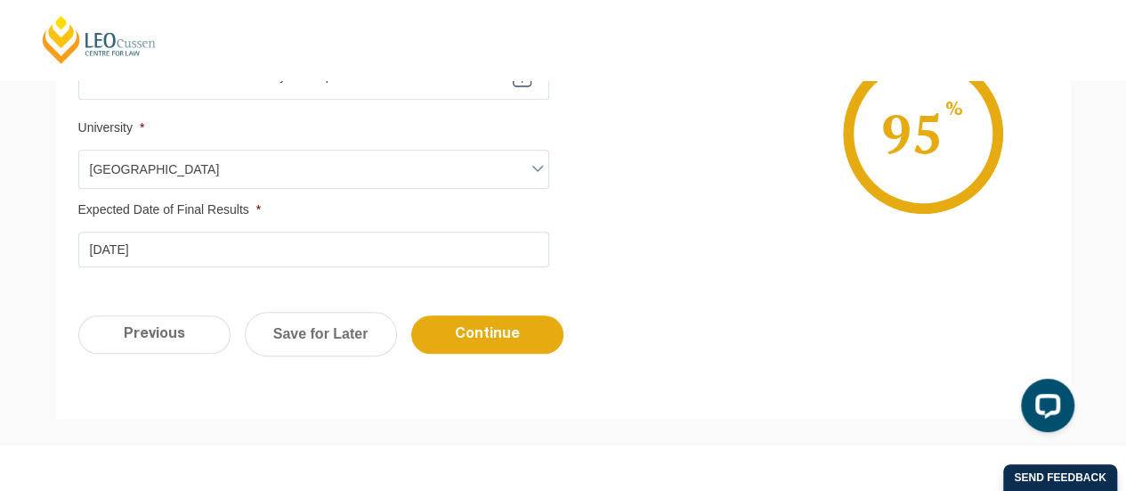
scroll to position [740, 0]
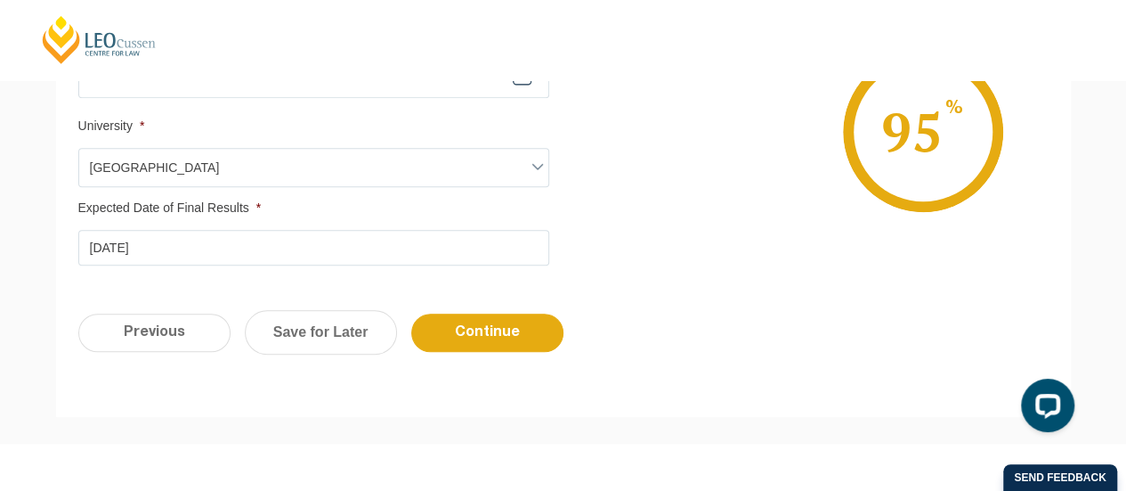
click at [497, 346] on input "Continue" at bounding box center [487, 332] width 152 height 38
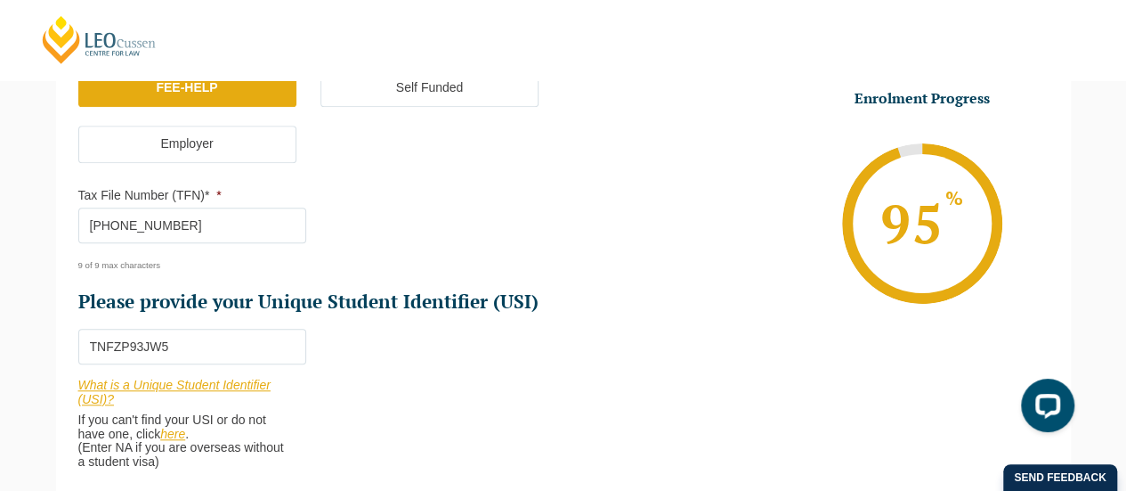
scroll to position [986, 0]
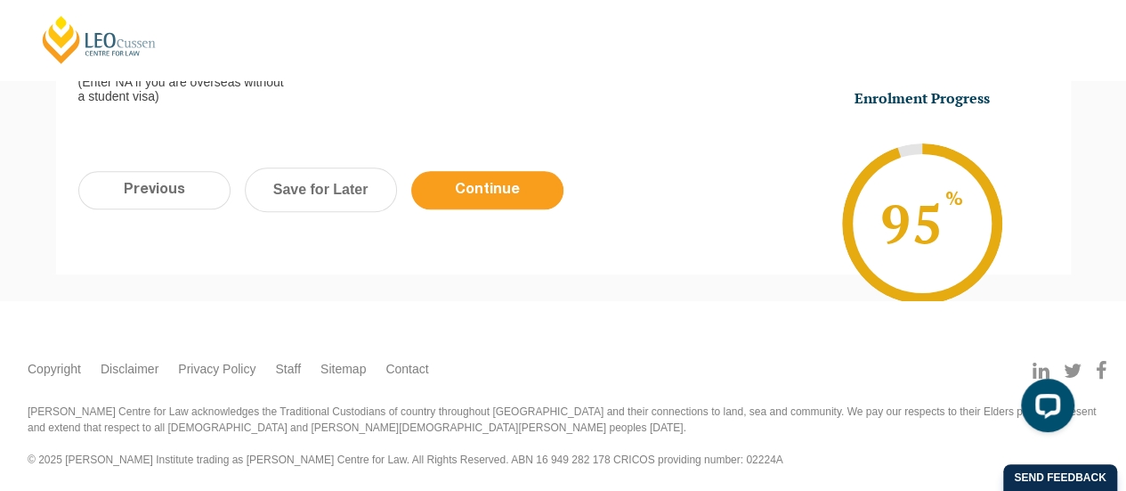
click at [499, 191] on input "Continue" at bounding box center [487, 190] width 152 height 38
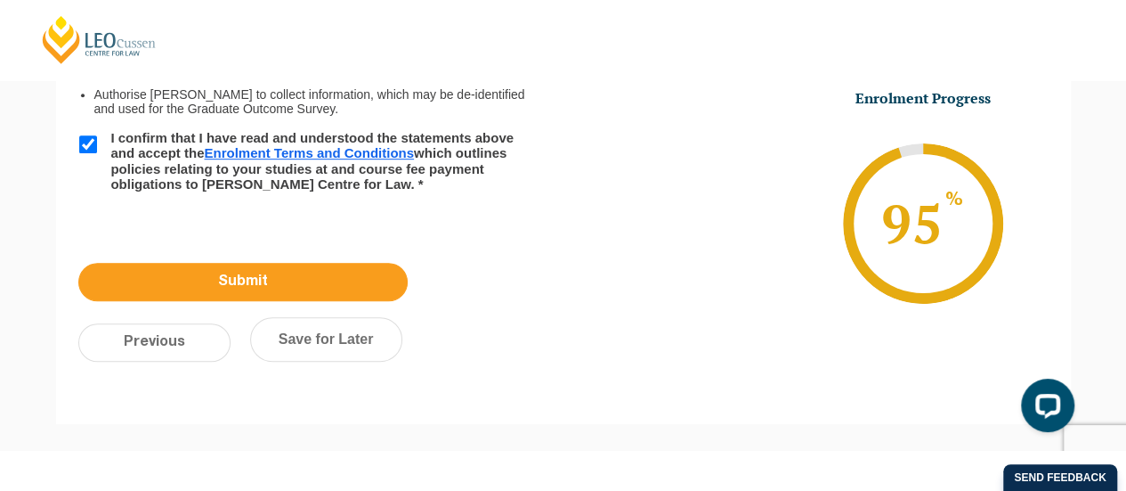
scroll to position [0, 0]
click at [317, 276] on input "Submit" at bounding box center [242, 282] width 329 height 38
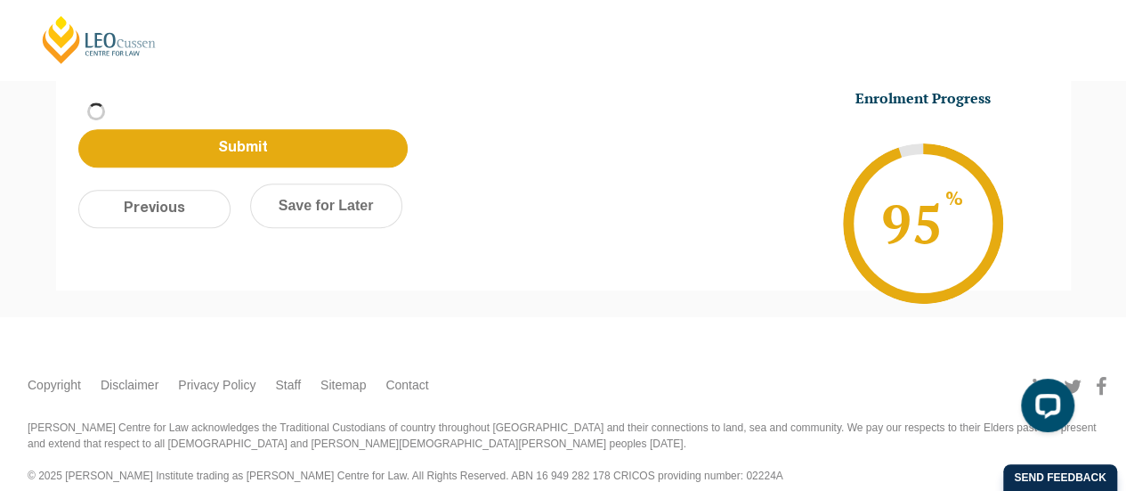
scroll to position [613, 0]
